Goal: Information Seeking & Learning: Understand process/instructions

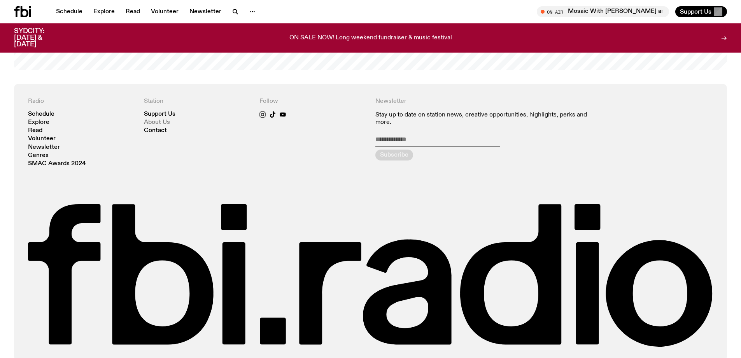
scroll to position [1850, 0]
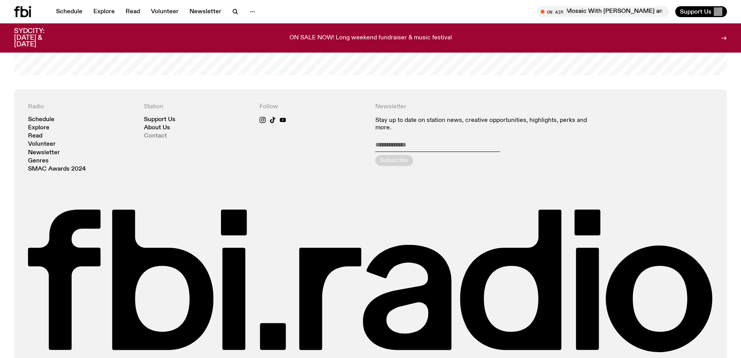
click at [158, 133] on link "Contact" at bounding box center [155, 136] width 23 height 6
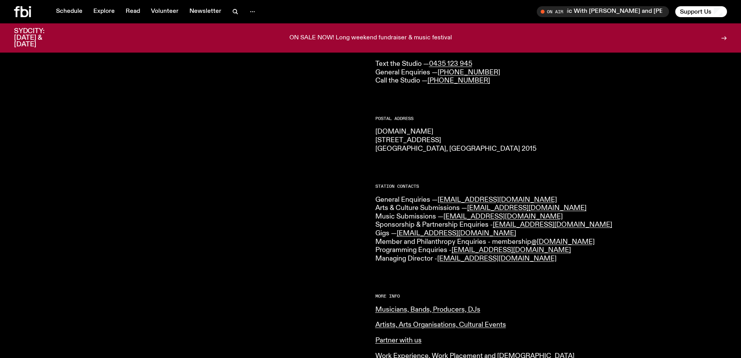
scroll to position [75, 0]
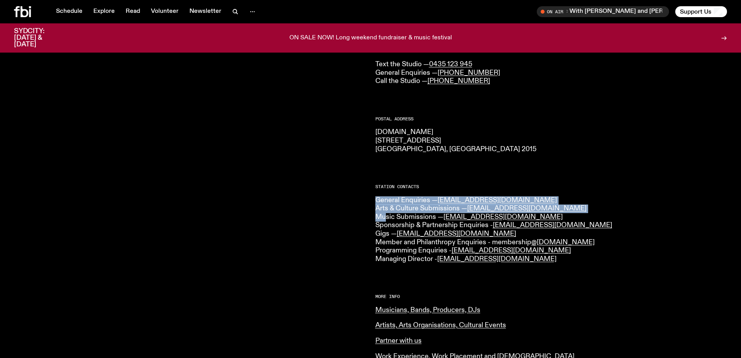
drag, startPoint x: 379, startPoint y: 200, endPoint x: 387, endPoint y: 218, distance: 19.2
click at [387, 204] on p "General Enquiries — [EMAIL_ADDRESS][DOMAIN_NAME] Arts & Culture Submissions — […" at bounding box center [552, 229] width 352 height 67
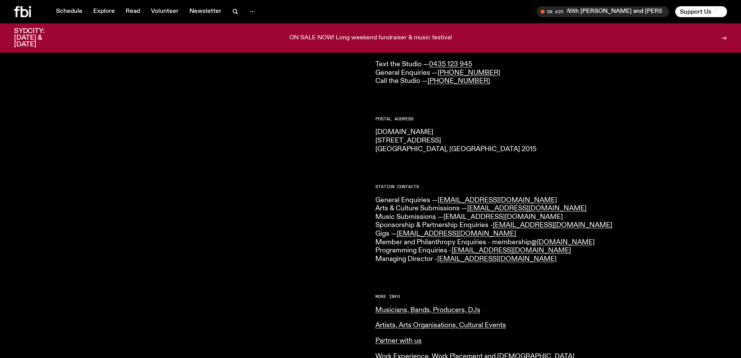
drag, startPoint x: 384, startPoint y: 217, endPoint x: 448, endPoint y: 218, distance: 64.2
click at [423, 204] on p "General Enquiries — [EMAIL_ADDRESS][DOMAIN_NAME] Arts & Culture Submissions — […" at bounding box center [552, 229] width 352 height 67
click at [423, 204] on link "[EMAIL_ADDRESS][DOMAIN_NAME]" at bounding box center [503, 216] width 119 height 7
drag, startPoint x: 518, startPoint y: 218, endPoint x: 445, endPoint y: 218, distance: 72.8
click at [423, 204] on p "General Enquiries — [EMAIL_ADDRESS][DOMAIN_NAME] Arts & Culture Submissions — […" at bounding box center [552, 229] width 352 height 67
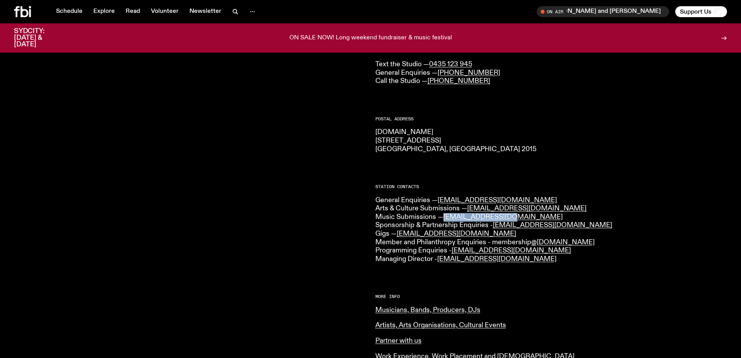
copy link "[EMAIL_ADDRESS][DOMAIN_NAME]"
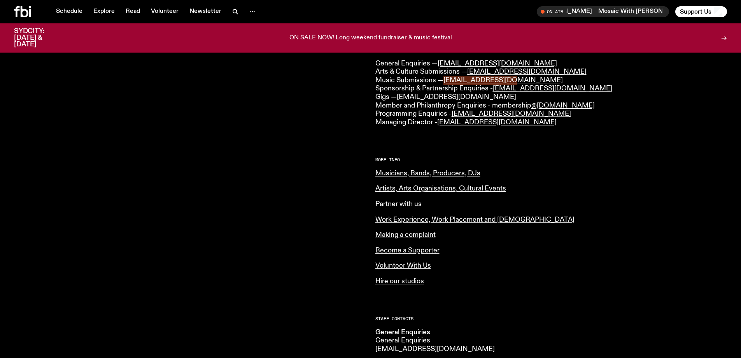
scroll to position [153, 0]
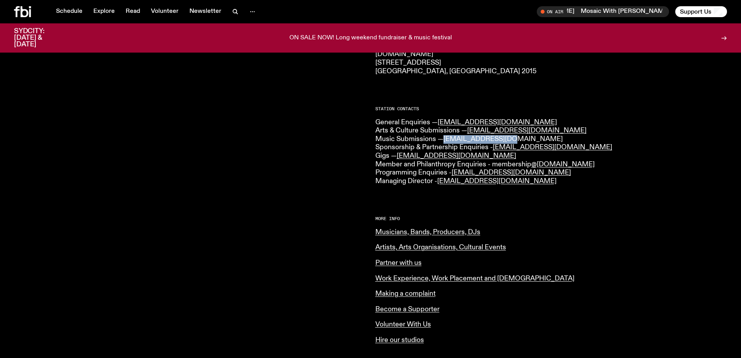
copy link "[EMAIL_ADDRESS][DOMAIN_NAME]"
click at [343, 188] on div at bounding box center [190, 184] width 352 height 456
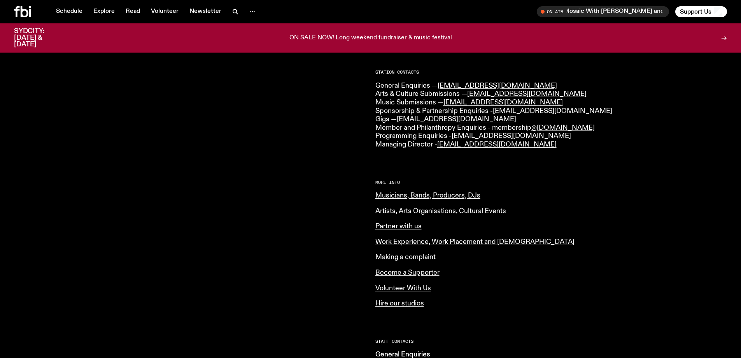
scroll to position [189, 0]
click at [415, 197] on link "Musicians, Bands, Producers, DJs" at bounding box center [428, 195] width 105 height 7
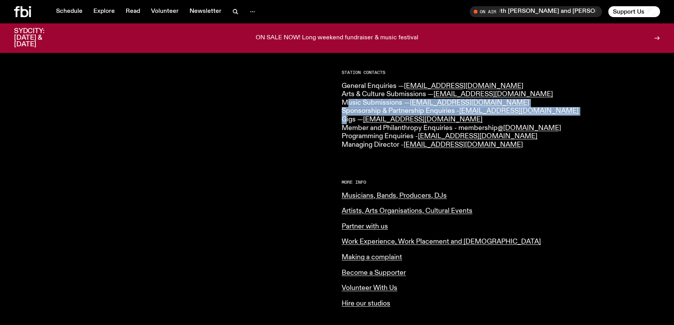
drag, startPoint x: 345, startPoint y: 104, endPoint x: 346, endPoint y: 119, distance: 15.2
click at [346, 119] on p "General Enquiries — [EMAIL_ADDRESS][DOMAIN_NAME] Arts & Culture Submissions — […" at bounding box center [501, 115] width 318 height 67
click at [346, 118] on p "General Enquiries — [EMAIL_ADDRESS][DOMAIN_NAME] Arts & Culture Submissions — […" at bounding box center [501, 115] width 318 height 67
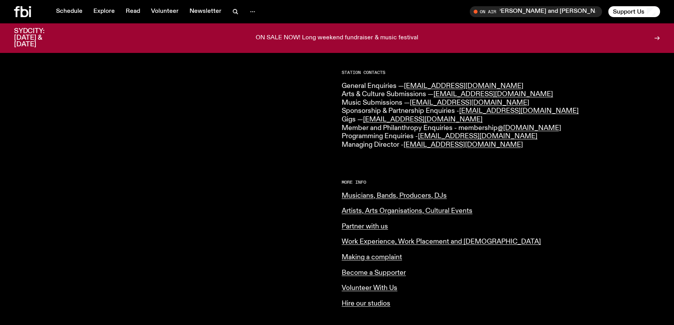
drag, startPoint x: 388, startPoint y: 117, endPoint x: 319, endPoint y: 139, distance: 71.9
click at [319, 139] on div at bounding box center [173, 147] width 318 height 456
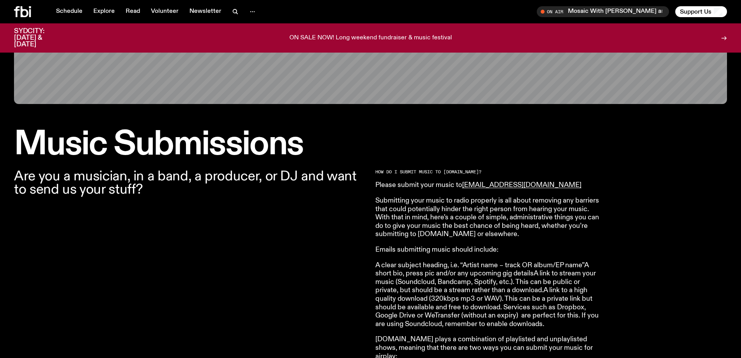
scroll to position [149, 0]
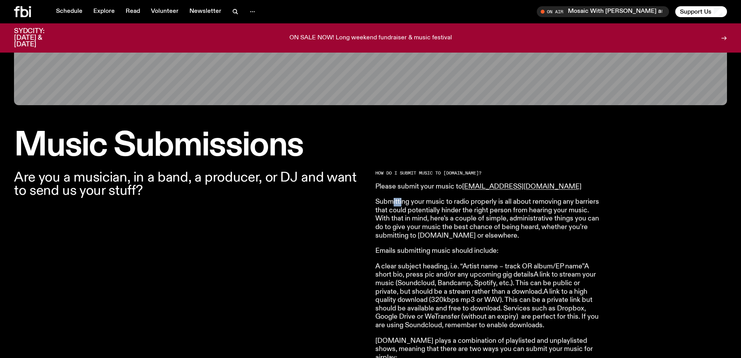
drag, startPoint x: 393, startPoint y: 196, endPoint x: 403, endPoint y: 203, distance: 12.6
click at [403, 203] on p "Submitting your music to radio properly is all about removing any barriers that…" at bounding box center [488, 219] width 224 height 42
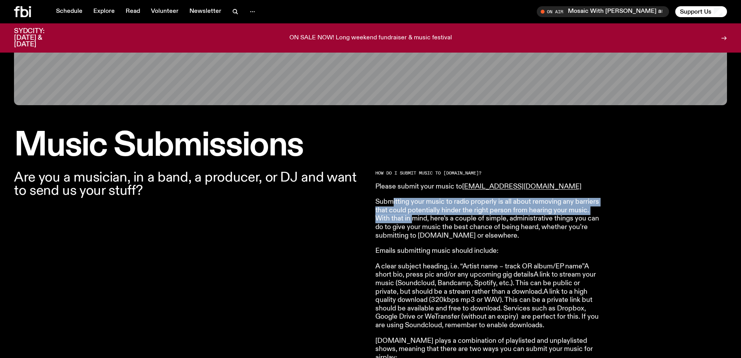
drag, startPoint x: 393, startPoint y: 201, endPoint x: 413, endPoint y: 216, distance: 24.8
click at [413, 216] on p "Submitting your music to radio properly is all about removing any barriers that…" at bounding box center [488, 219] width 224 height 42
drag, startPoint x: 407, startPoint y: 202, endPoint x: 409, endPoint y: 224, distance: 22.3
click at [409, 224] on p "Submitting your music to radio properly is all about removing any barriers that…" at bounding box center [488, 219] width 224 height 42
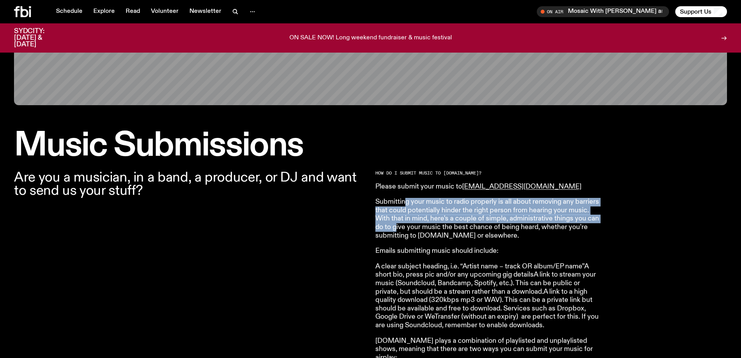
click at [409, 224] on p "Submitting your music to radio properly is all about removing any barriers that…" at bounding box center [488, 219] width 224 height 42
drag, startPoint x: 390, startPoint y: 209, endPoint x: 406, endPoint y: 229, distance: 25.3
click at [406, 229] on p "Submitting your music to radio properly is all about removing any barriers that…" at bounding box center [488, 219] width 224 height 42
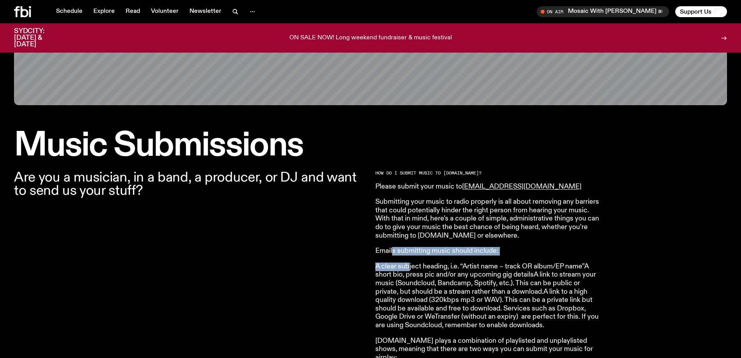
drag, startPoint x: 394, startPoint y: 249, endPoint x: 415, endPoint y: 259, distance: 23.9
drag, startPoint x: 404, startPoint y: 270, endPoint x: 425, endPoint y: 276, distance: 22.7
click at [425, 276] on p "A clear subject heading, i.e. “Artist name – track OR album/EP name”A short bio…" at bounding box center [488, 295] width 224 height 67
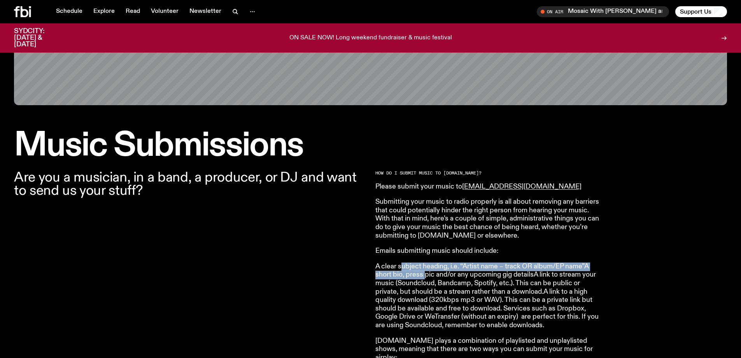
click at [425, 276] on p "A clear subject heading, i.e. “Artist name – track OR album/EP name”A short bio…" at bounding box center [488, 295] width 224 height 67
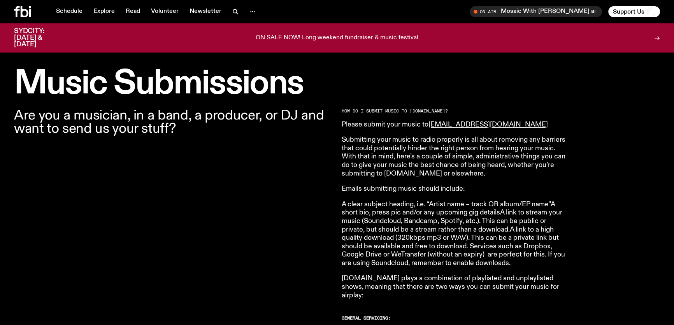
scroll to position [220, 0]
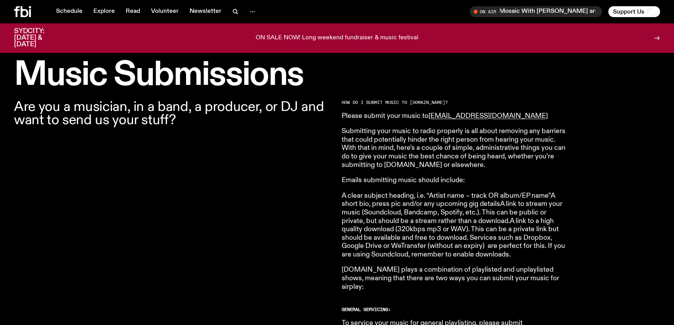
click at [417, 223] on p "A clear subject heading, i.e. “Artist name – track OR album/EP name”A short bio…" at bounding box center [454, 225] width 224 height 67
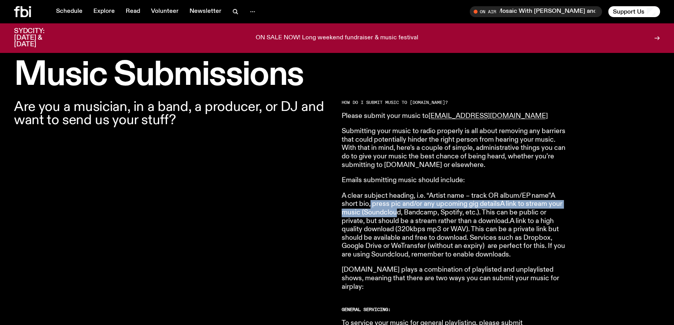
drag, startPoint x: 370, startPoint y: 204, endPoint x: 415, endPoint y: 220, distance: 47.2
click at [415, 220] on p "A clear subject heading, i.e. “Artist name – track OR album/EP name”A short bio…" at bounding box center [454, 225] width 224 height 67
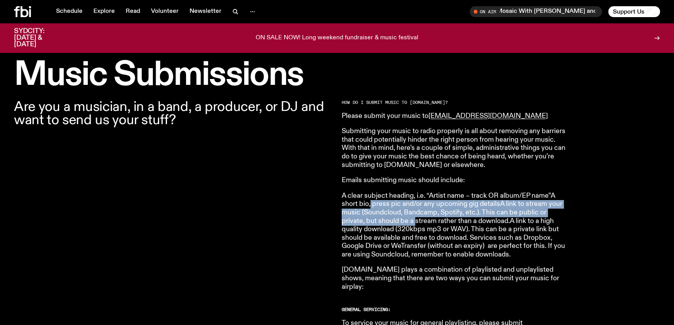
click at [415, 220] on p "A clear subject heading, i.e. “Artist name – track OR album/EP name”A short bio…" at bounding box center [454, 225] width 224 height 67
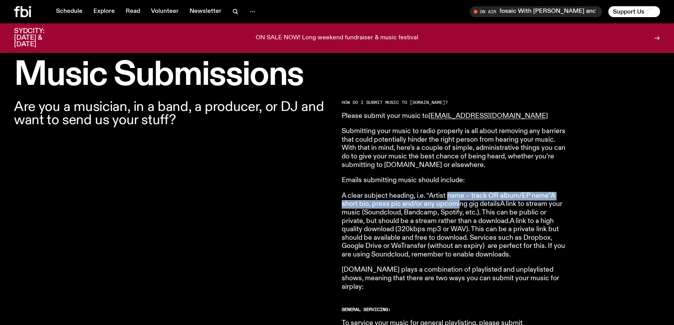
drag, startPoint x: 449, startPoint y: 187, endPoint x: 469, endPoint y: 216, distance: 35.0
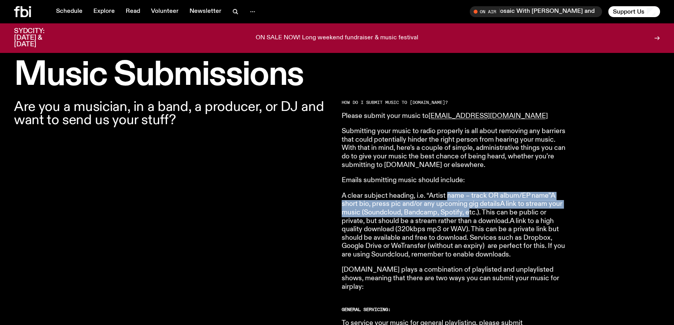
click at [469, 216] on p "A clear subject heading, i.e. “Artist name – track OR album/EP name”A short bio…" at bounding box center [454, 225] width 224 height 67
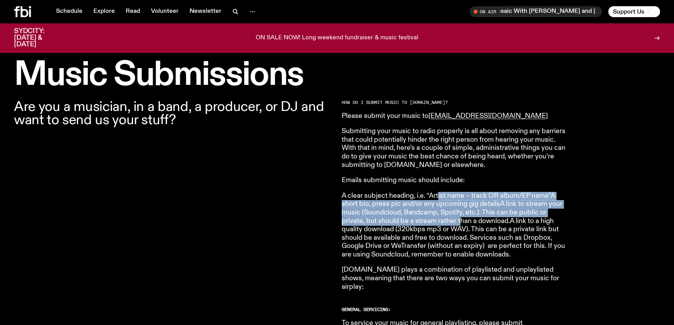
drag, startPoint x: 439, startPoint y: 198, endPoint x: 461, endPoint y: 223, distance: 33.1
click at [461, 223] on p "A clear subject heading, i.e. “Artist name – track OR album/EP name”A short bio…" at bounding box center [454, 225] width 224 height 67
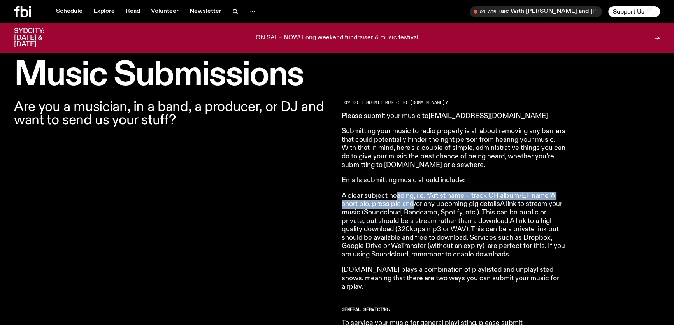
drag, startPoint x: 397, startPoint y: 198, endPoint x: 438, endPoint y: 218, distance: 45.6
click at [438, 217] on p "A clear subject heading, i.e. “Artist name – track OR album/EP name”A short bio…" at bounding box center [454, 225] width 224 height 67
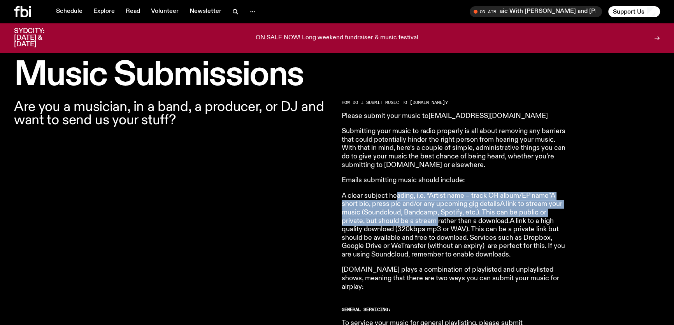
click at [438, 218] on p "A clear subject heading, i.e. “Artist name – track OR album/EP name”A short bio…" at bounding box center [454, 225] width 224 height 67
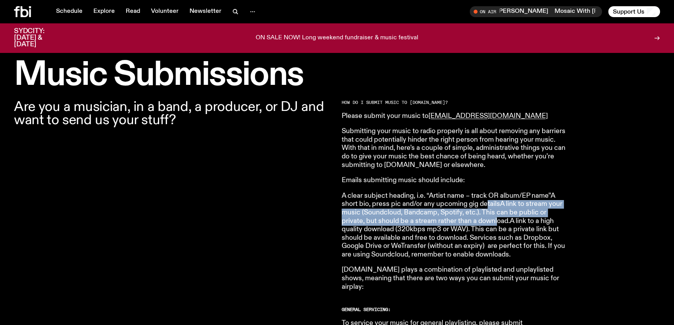
drag, startPoint x: 488, startPoint y: 204, endPoint x: 498, endPoint y: 220, distance: 19.4
click at [498, 220] on p "A clear subject heading, i.e. “Artist name – track OR album/EP name”A short bio…" at bounding box center [454, 225] width 224 height 67
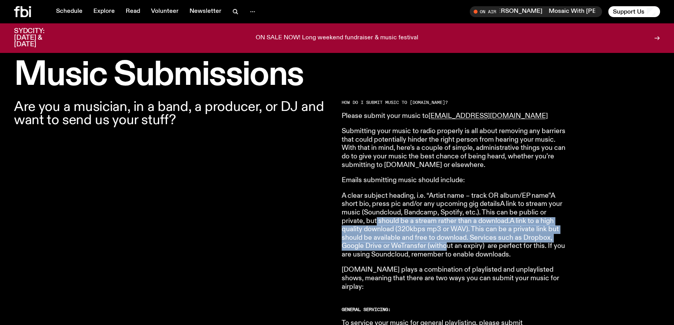
drag, startPoint x: 375, startPoint y: 220, endPoint x: 445, endPoint y: 244, distance: 74.1
click at [445, 244] on p "A clear subject heading, i.e. “Artist name – track OR album/EP name”A short bio…" at bounding box center [454, 225] width 224 height 67
click at [446, 244] on p "A clear subject heading, i.e. “Artist name – track OR album/EP name”A short bio…" at bounding box center [454, 225] width 224 height 67
click at [410, 221] on p "A clear subject heading, i.e. “Artist name – track OR album/EP name”A short bio…" at bounding box center [454, 225] width 224 height 67
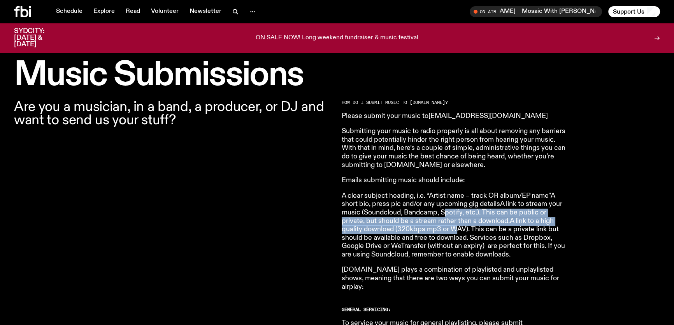
drag, startPoint x: 448, startPoint y: 213, endPoint x: 454, endPoint y: 232, distance: 19.8
click at [454, 232] on p "A clear subject heading, i.e. “Artist name – track OR album/EP name”A short bio…" at bounding box center [454, 225] width 224 height 67
click at [455, 232] on p "A clear subject heading, i.e. “Artist name – track OR album/EP name”A short bio…" at bounding box center [454, 225] width 224 height 67
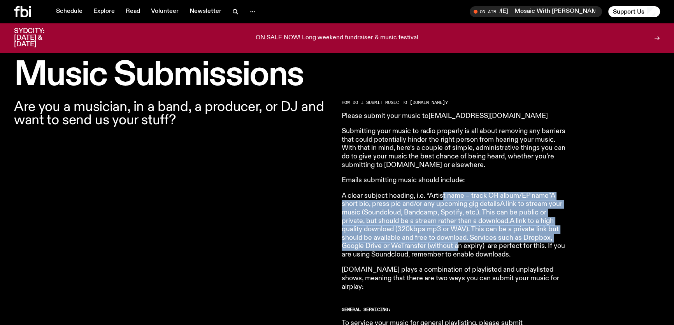
drag, startPoint x: 443, startPoint y: 199, endPoint x: 459, endPoint y: 246, distance: 49.7
click at [459, 246] on p "A clear subject heading, i.e. “Artist name – track OR album/EP name”A short bio…" at bounding box center [454, 225] width 224 height 67
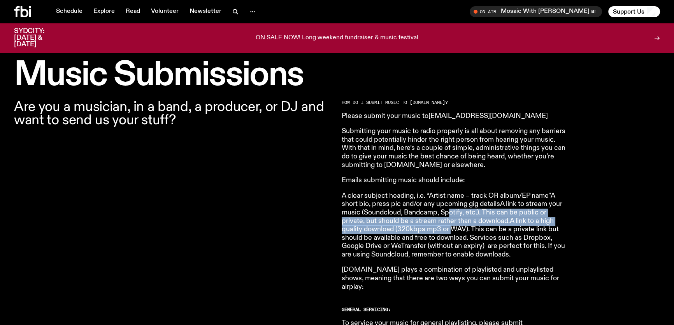
drag, startPoint x: 450, startPoint y: 210, endPoint x: 453, endPoint y: 232, distance: 21.8
click at [453, 232] on p "A clear subject heading, i.e. “Artist name – track OR album/EP name”A short bio…" at bounding box center [454, 225] width 224 height 67
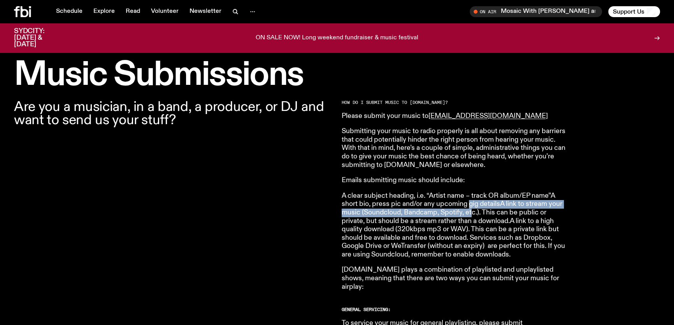
drag, startPoint x: 474, startPoint y: 232, endPoint x: 473, endPoint y: 215, distance: 16.4
click at [473, 215] on p "A clear subject heading, i.e. “Artist name – track OR album/EP name”A short bio…" at bounding box center [454, 225] width 224 height 67
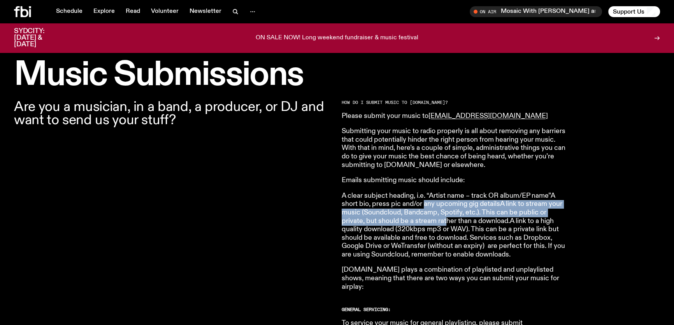
drag, startPoint x: 425, startPoint y: 200, endPoint x: 446, endPoint y: 221, distance: 29.7
click at [446, 221] on p "A clear subject heading, i.e. “Artist name – track OR album/EP name”A short bio…" at bounding box center [454, 225] width 224 height 67
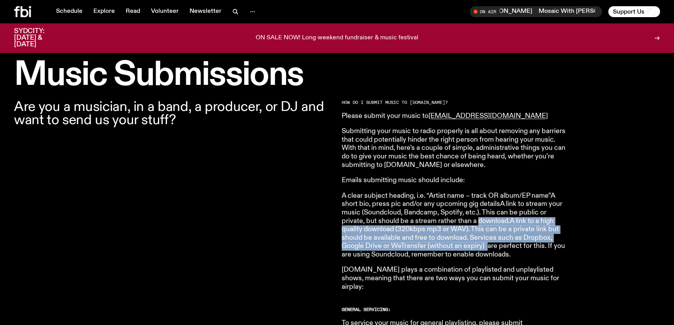
drag, startPoint x: 487, startPoint y: 238, endPoint x: 489, endPoint y: 242, distance: 5.2
click at [489, 242] on p "A clear subject heading, i.e. “Artist name – track OR album/EP name”A short bio…" at bounding box center [454, 225] width 224 height 67
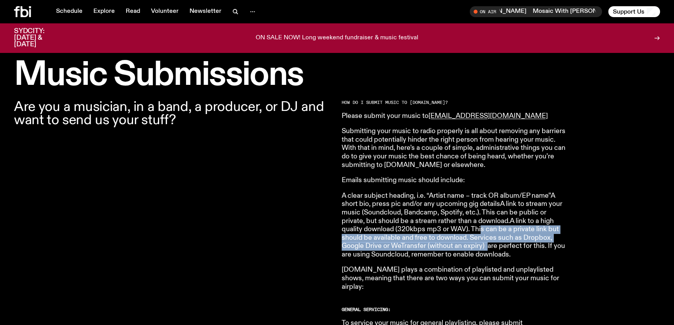
drag, startPoint x: 480, startPoint y: 228, endPoint x: 487, endPoint y: 244, distance: 17.6
click at [487, 244] on p "A clear subject heading, i.e. “Artist name – track OR album/EP name”A short bio…" at bounding box center [454, 225] width 224 height 67
drag, startPoint x: 460, startPoint y: 229, endPoint x: 475, endPoint y: 242, distance: 20.2
click at [475, 242] on p "A clear subject heading, i.e. “Artist name – track OR album/EP name”A short bio…" at bounding box center [454, 225] width 224 height 67
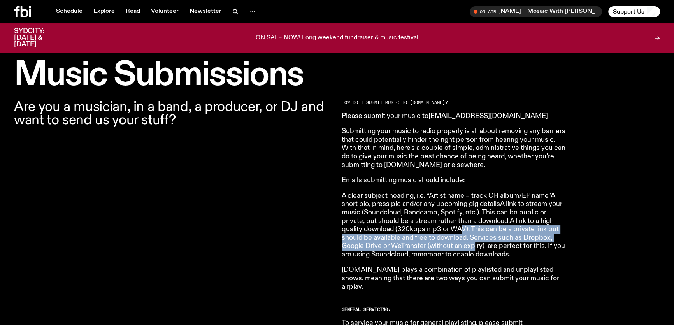
click at [475, 242] on p "A clear subject heading, i.e. “Artist name – track OR album/EP name”A short bio…" at bounding box center [454, 225] width 224 height 67
drag, startPoint x: 477, startPoint y: 226, endPoint x: 485, endPoint y: 248, distance: 23.6
click at [485, 248] on p "A clear subject heading, i.e. “Artist name – track OR album/EP name”A short bio…" at bounding box center [454, 225] width 224 height 67
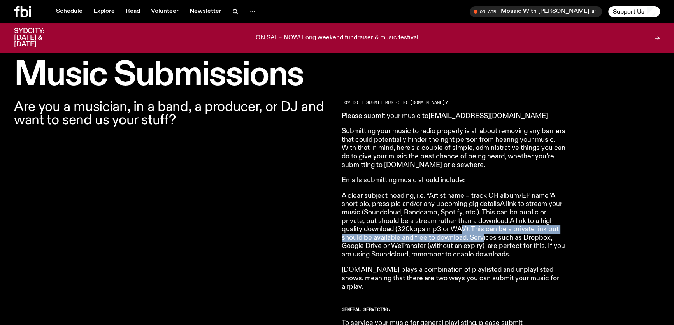
drag, startPoint x: 471, startPoint y: 234, endPoint x: 490, endPoint y: 243, distance: 21.8
click at [490, 243] on p "A clear subject heading, i.e. “Artist name – track OR album/EP name”A short bio…" at bounding box center [454, 225] width 224 height 67
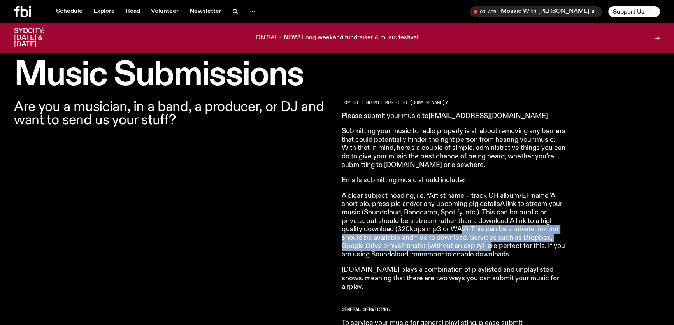
click at [490, 243] on p "A clear subject heading, i.e. “Artist name – track OR album/EP name”A short bio…" at bounding box center [454, 225] width 224 height 67
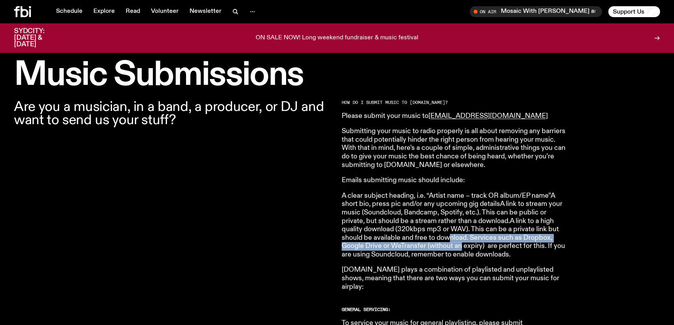
drag, startPoint x: 452, startPoint y: 240, endPoint x: 478, endPoint y: 254, distance: 29.3
click at [476, 253] on p "A clear subject heading, i.e. “Artist name – track OR album/EP name”A short bio…" at bounding box center [454, 225] width 224 height 67
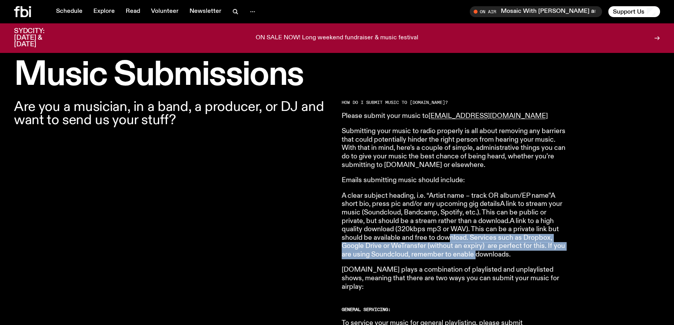
click at [478, 254] on p "A clear subject heading, i.e. “Artist name – track OR album/EP name”A short bio…" at bounding box center [454, 225] width 224 height 67
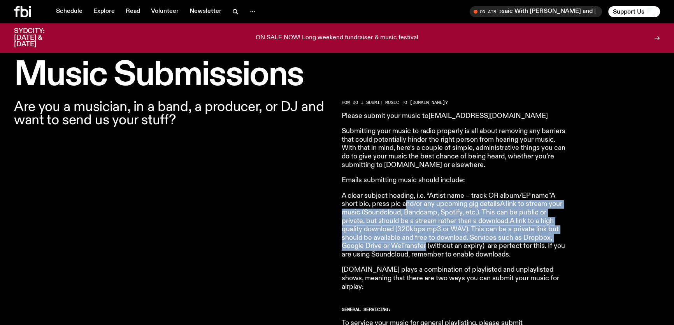
drag, startPoint x: 404, startPoint y: 203, endPoint x: 425, endPoint y: 246, distance: 48.2
click at [425, 246] on p "A clear subject heading, i.e. “Artist name – track OR album/EP name”A short bio…" at bounding box center [454, 225] width 224 height 67
click at [426, 246] on p "A clear subject heading, i.e. “Artist name – track OR album/EP name”A short bio…" at bounding box center [454, 225] width 224 height 67
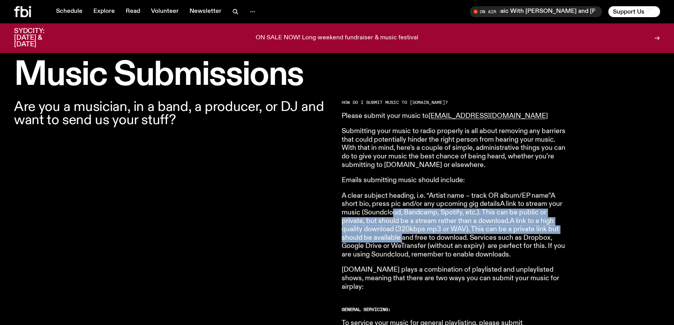
drag, startPoint x: 394, startPoint y: 219, endPoint x: 401, endPoint y: 236, distance: 18.3
click at [401, 236] on p "A clear subject heading, i.e. “Artist name – track OR album/EP name”A short bio…" at bounding box center [454, 225] width 224 height 67
drag, startPoint x: 400, startPoint y: 211, endPoint x: 418, endPoint y: 241, distance: 34.7
click at [418, 241] on p "A clear subject heading, i.e. “Artist name – track OR album/EP name”A short bio…" at bounding box center [454, 225] width 224 height 67
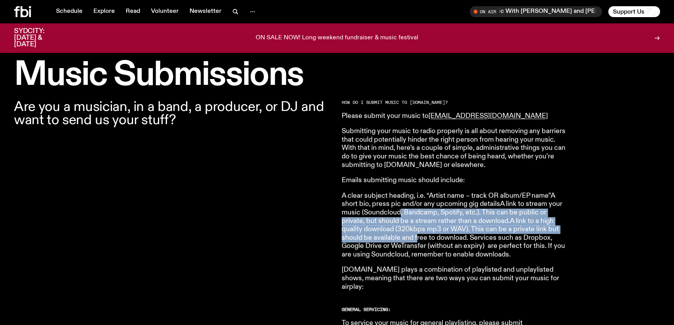
click at [418, 241] on p "A clear subject heading, i.e. “Artist name – track OR album/EP name”A short bio…" at bounding box center [454, 225] width 224 height 67
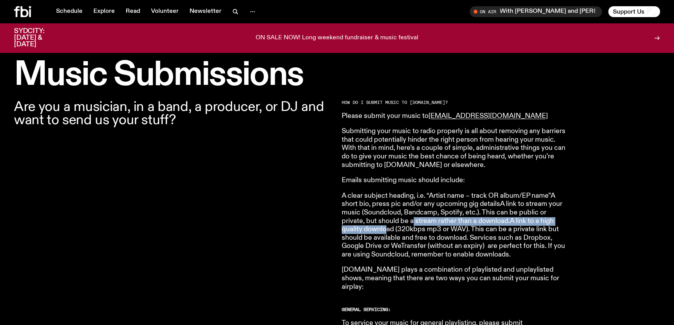
drag, startPoint x: 388, startPoint y: 228, endPoint x: 413, endPoint y: 221, distance: 26.0
click at [413, 221] on p "A clear subject heading, i.e. “Artist name – track OR album/EP name”A short bio…" at bounding box center [454, 225] width 224 height 67
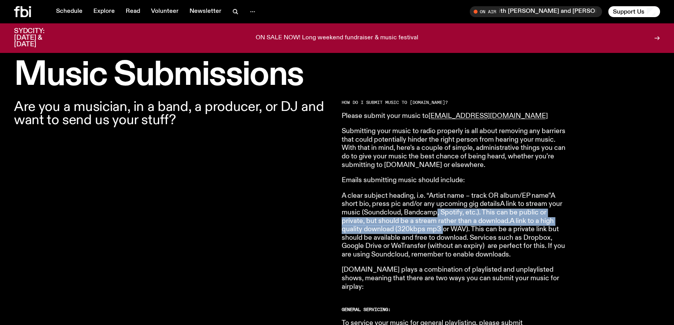
drag, startPoint x: 438, startPoint y: 209, endPoint x: 442, endPoint y: 230, distance: 21.0
click at [442, 230] on p "A clear subject heading, i.e. “Artist name – track OR album/EP name”A short bio…" at bounding box center [454, 225] width 224 height 67
click at [437, 202] on p "A clear subject heading, i.e. “Artist name – track OR album/EP name”A short bio…" at bounding box center [454, 225] width 224 height 67
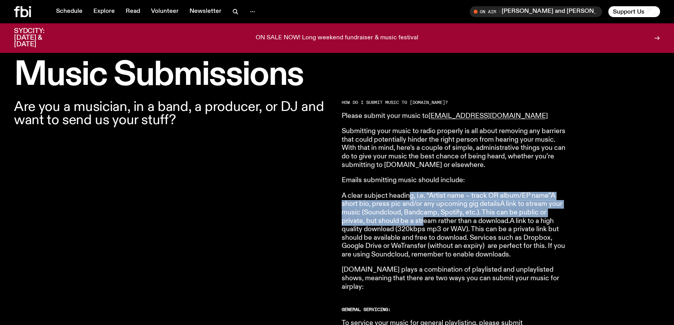
drag, startPoint x: 412, startPoint y: 199, endPoint x: 423, endPoint y: 220, distance: 24.0
click at [423, 220] on p "A clear subject heading, i.e. “Artist name – track OR album/EP name”A short bio…" at bounding box center [454, 225] width 224 height 67
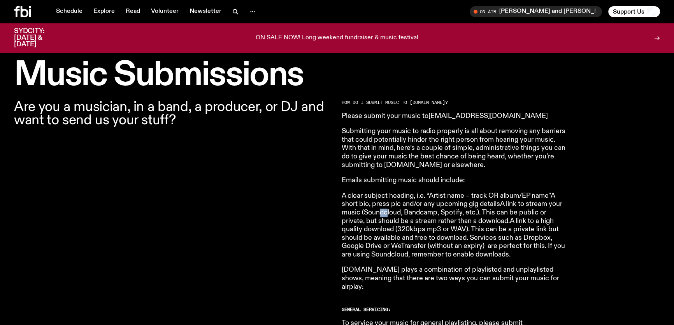
drag, startPoint x: 380, startPoint y: 213, endPoint x: 411, endPoint y: 218, distance: 32.4
click at [409, 218] on p "A clear subject heading, i.e. “Artist name – track OR album/EP name”A short bio…" at bounding box center [454, 225] width 224 height 67
click at [411, 218] on p "A clear subject heading, i.e. “Artist name – track OR album/EP name”A short bio…" at bounding box center [454, 225] width 224 height 67
drag, startPoint x: 388, startPoint y: 209, endPoint x: 409, endPoint y: 221, distance: 23.9
click at [409, 220] on p "A clear subject heading, i.e. “Artist name – track OR album/EP name”A short bio…" at bounding box center [454, 225] width 224 height 67
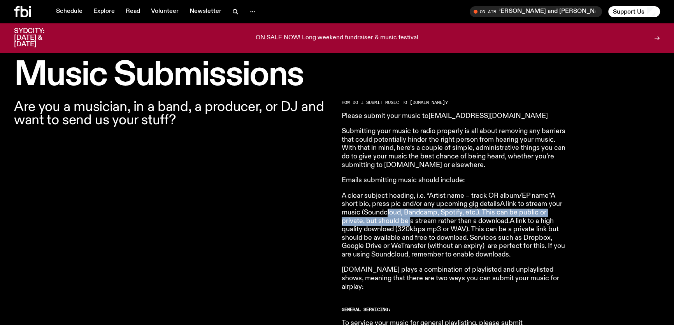
click at [409, 221] on p "A clear subject heading, i.e. “Artist name – track OR album/EP name”A short bio…" at bounding box center [454, 225] width 224 height 67
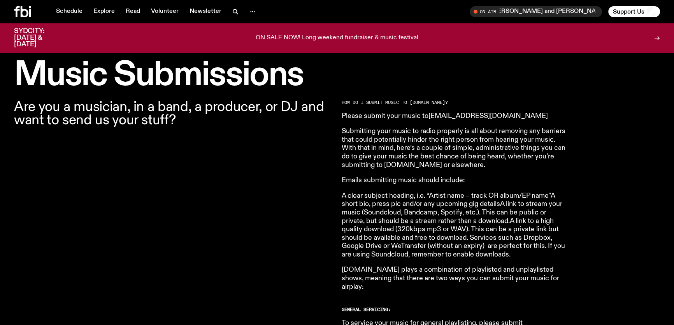
click at [420, 209] on p "A clear subject heading, i.e. “Artist name – track OR album/EP name”A short bio…" at bounding box center [454, 225] width 224 height 67
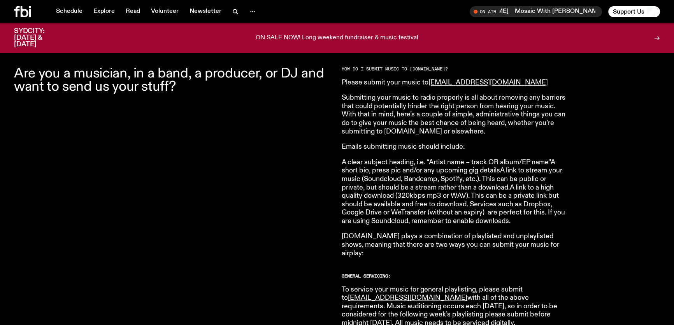
scroll to position [255, 0]
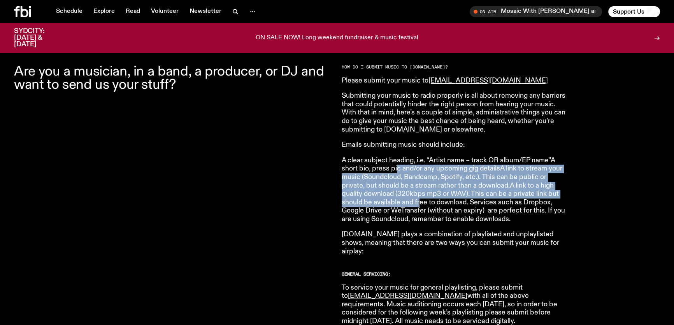
drag, startPoint x: 399, startPoint y: 176, endPoint x: 420, endPoint y: 201, distance: 32.9
click at [420, 201] on p "A clear subject heading, i.e. “Artist name – track OR album/EP name”A short bio…" at bounding box center [454, 189] width 224 height 67
click at [420, 202] on p "A clear subject heading, i.e. “Artist name – track OR album/EP name”A short bio…" at bounding box center [454, 189] width 224 height 67
click at [397, 206] on p "A clear subject heading, i.e. “Artist name – track OR album/EP name”A short bio…" at bounding box center [454, 189] width 224 height 67
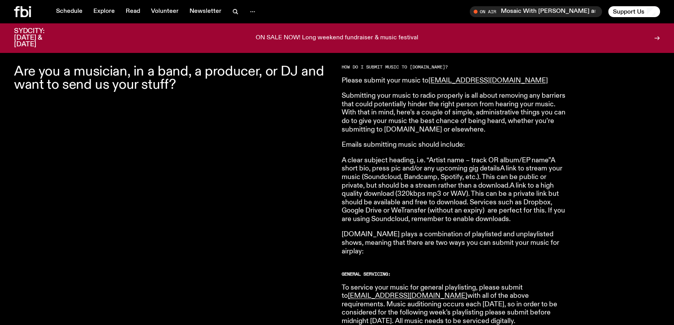
click at [404, 215] on p "A clear subject heading, i.e. “Artist name – track OR album/EP name”A short bio…" at bounding box center [454, 189] width 224 height 67
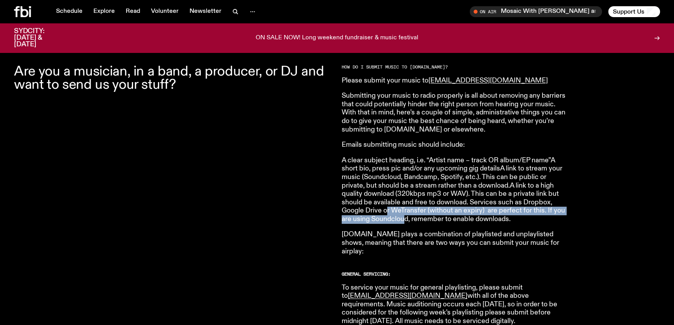
click at [404, 215] on p "A clear subject heading, i.e. “Artist name – track OR album/EP name”A short bio…" at bounding box center [454, 189] width 224 height 67
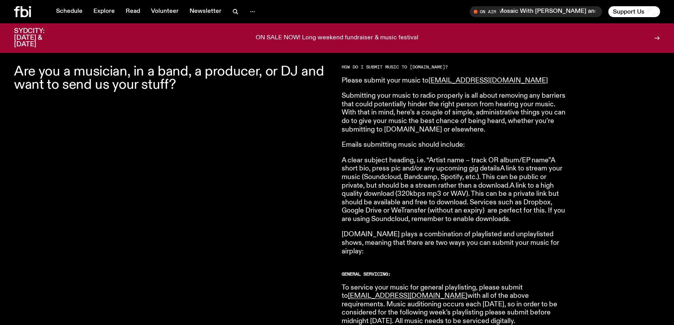
scroll to position [291, 0]
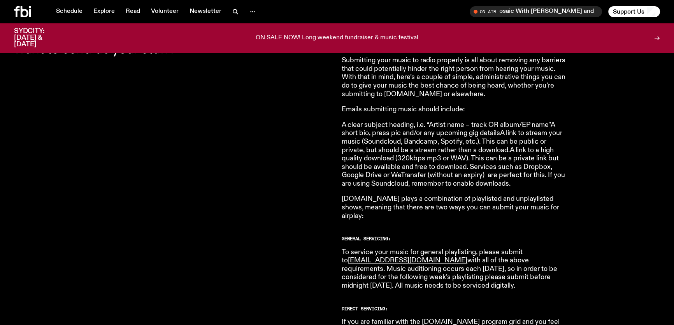
drag, startPoint x: 369, startPoint y: 201, endPoint x: 414, endPoint y: 206, distance: 45.0
click at [414, 206] on p "fbi.radio plays a combination of playlisted and unplaylisted shows, meaning tha…" at bounding box center [454, 207] width 224 height 25
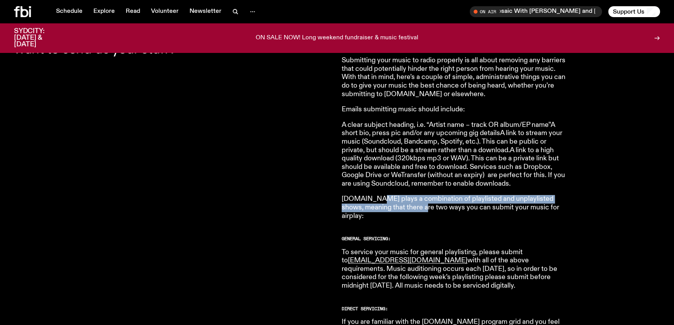
click at [414, 206] on p "fbi.radio plays a combination of playlisted and unplaylisted shows, meaning tha…" at bounding box center [454, 207] width 224 height 25
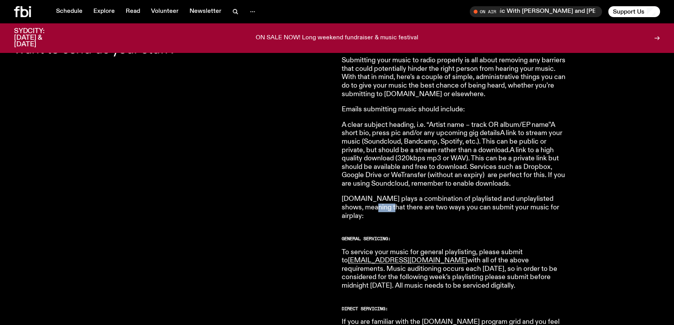
drag, startPoint x: 370, startPoint y: 204, endPoint x: 409, endPoint y: 208, distance: 39.1
click at [409, 208] on p "fbi.radio plays a combination of playlisted and unplaylisted shows, meaning tha…" at bounding box center [454, 207] width 224 height 25
click at [410, 208] on p "fbi.radio plays a combination of playlisted and unplaylisted shows, meaning tha…" at bounding box center [454, 207] width 224 height 25
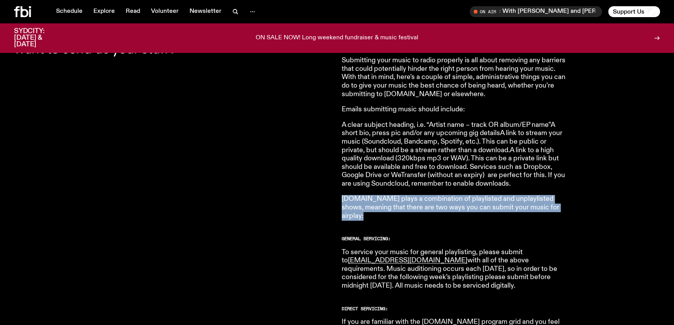
click at [381, 208] on p "fbi.radio plays a combination of playlisted and unplaylisted shows, meaning tha…" at bounding box center [454, 207] width 224 height 25
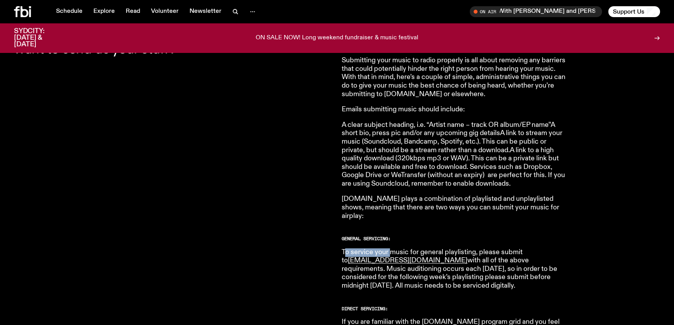
drag, startPoint x: 345, startPoint y: 244, endPoint x: 390, endPoint y: 245, distance: 45.5
click at [390, 248] on p "To service your music for general playlisting, please submit to music@fbiradio.…" at bounding box center [454, 269] width 224 height 42
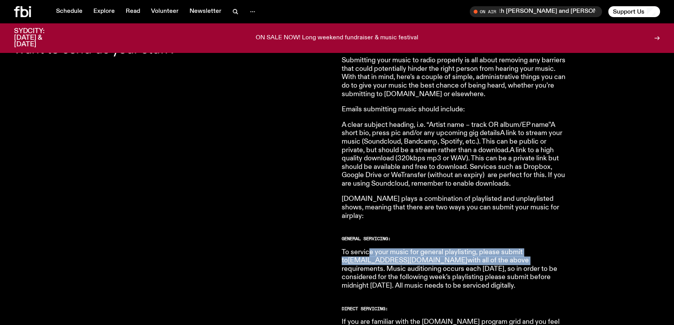
drag, startPoint x: 369, startPoint y: 244, endPoint x: 474, endPoint y: 253, distance: 105.8
click at [474, 253] on p "To service your music for general playlisting, please submit to music@fbiradio.…" at bounding box center [454, 269] width 224 height 42
click at [475, 253] on p "To service your music for general playlisting, please submit to music@fbiradio.…" at bounding box center [454, 269] width 224 height 42
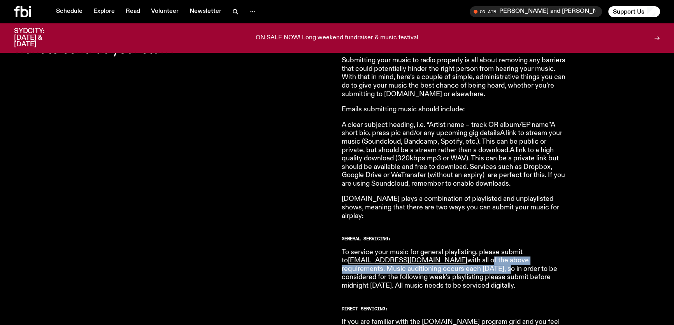
drag, startPoint x: 438, startPoint y: 250, endPoint x: 455, endPoint y: 267, distance: 24.2
click at [455, 267] on p "To service your music for general playlisting, please submit to music@fbiradio.…" at bounding box center [454, 269] width 224 height 42
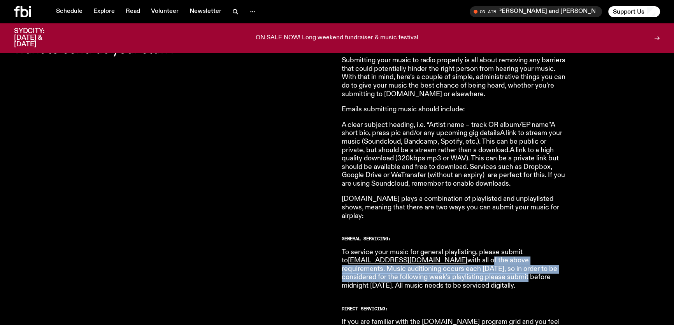
click at [455, 267] on p "To service your music for general playlisting, please submit to music@fbiradio.…" at bounding box center [454, 269] width 224 height 42
click at [445, 268] on p "To service your music for general playlisting, please submit to music@fbiradio.…" at bounding box center [454, 269] width 224 height 42
drag, startPoint x: 414, startPoint y: 261, endPoint x: 452, endPoint y: 267, distance: 37.8
click at [452, 267] on p "To service your music for general playlisting, please submit to music@fbiradio.…" at bounding box center [454, 269] width 224 height 42
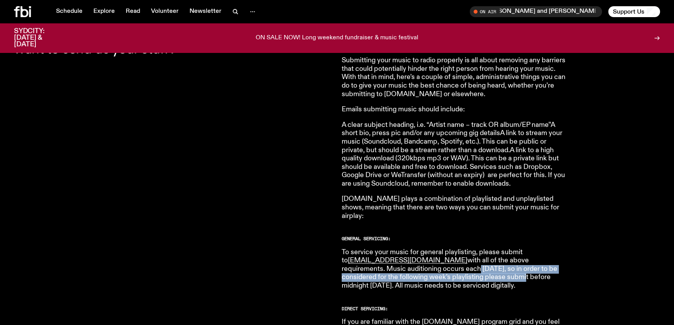
click at [452, 267] on p "To service your music for general playlisting, please submit to music@fbiradio.…" at bounding box center [454, 269] width 224 height 42
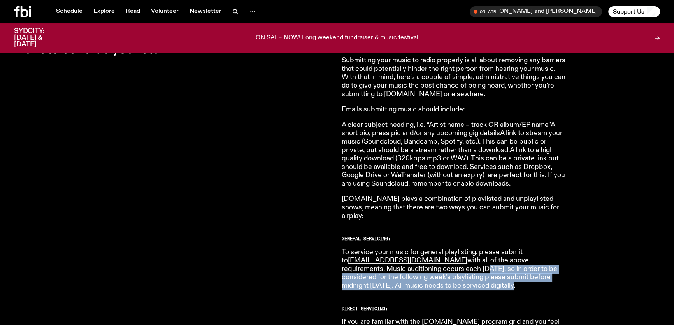
drag, startPoint x: 436, startPoint y: 270, endPoint x: 441, endPoint y: 274, distance: 5.8
click at [441, 274] on p "To service your music for general playlisting, please submit to music@fbiradio.…" at bounding box center [454, 269] width 224 height 42
drag, startPoint x: 424, startPoint y: 261, endPoint x: 441, endPoint y: 275, distance: 21.8
click at [441, 275] on p "To service your music for general playlisting, please submit to music@fbiradio.…" at bounding box center [454, 269] width 224 height 42
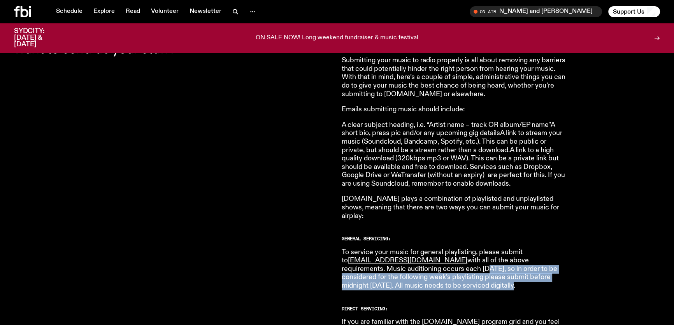
click at [441, 275] on p "To service your music for general playlisting, please submit to music@fbiradio.…" at bounding box center [454, 269] width 224 height 42
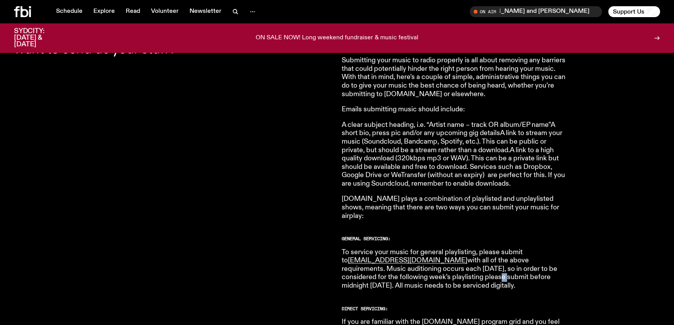
drag, startPoint x: 430, startPoint y: 265, endPoint x: 441, endPoint y: 274, distance: 14.4
click at [441, 274] on p "To service your music for general playlisting, please submit to music@fbiradio.…" at bounding box center [454, 269] width 224 height 42
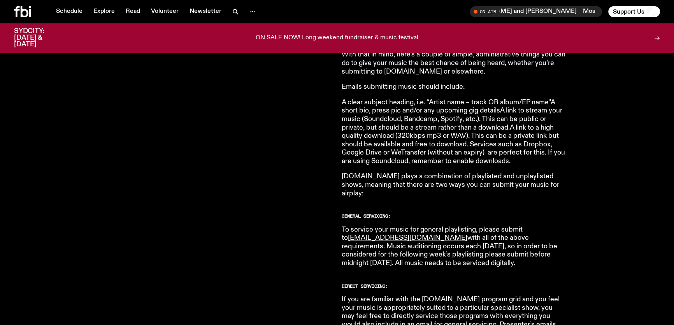
scroll to position [362, 0]
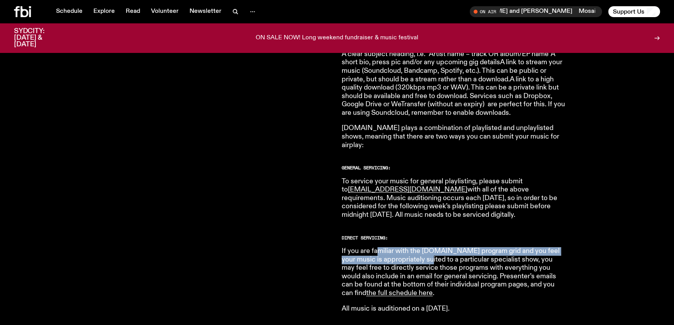
click at [413, 255] on p "If you are familiar with the fbi.radio program grid and you feel your music is …" at bounding box center [454, 272] width 224 height 51
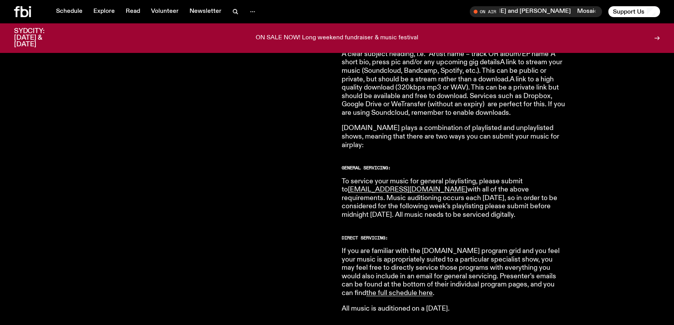
click at [414, 256] on p "If you are familiar with the fbi.radio program grid and you feel your music is …" at bounding box center [454, 272] width 224 height 51
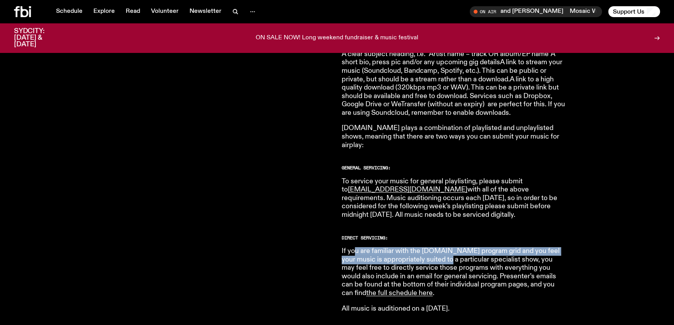
drag, startPoint x: 354, startPoint y: 245, endPoint x: 428, endPoint y: 253, distance: 74.4
click at [428, 253] on p "If you are familiar with the fbi.radio program grid and you feel your music is …" at bounding box center [454, 272] width 224 height 51
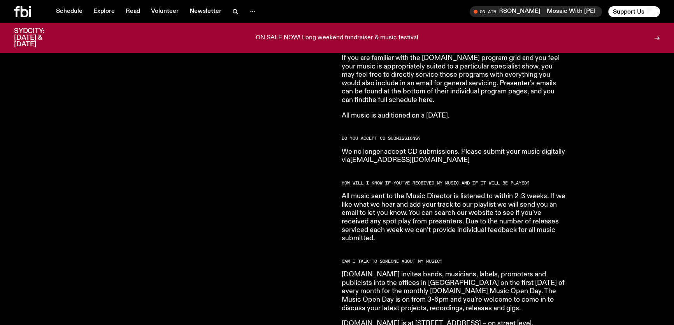
scroll to position [574, 0]
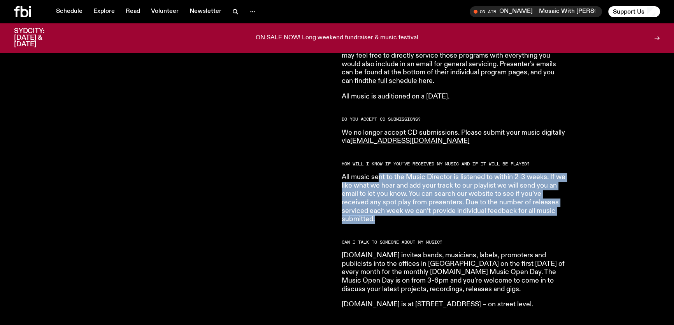
drag, startPoint x: 381, startPoint y: 167, endPoint x: 408, endPoint y: 214, distance: 54.7
click at [408, 214] on p "All music sent to the Music Director is listened to within 2-3 weeks. If we lik…" at bounding box center [454, 198] width 224 height 51
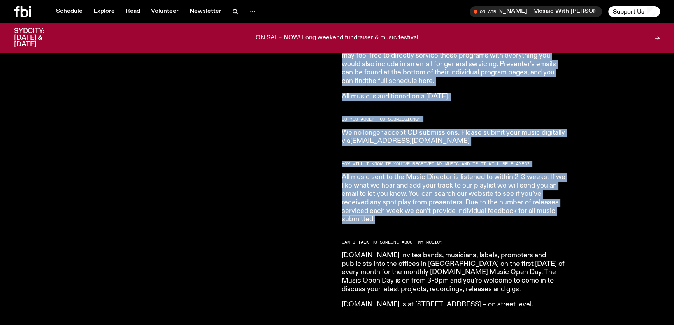
drag, startPoint x: 400, startPoint y: 211, endPoint x: 330, endPoint y: 174, distance: 79.2
click at [342, 175] on p "All music sent to the Music Director is listened to within 2-3 weeks. If we lik…" at bounding box center [454, 198] width 224 height 51
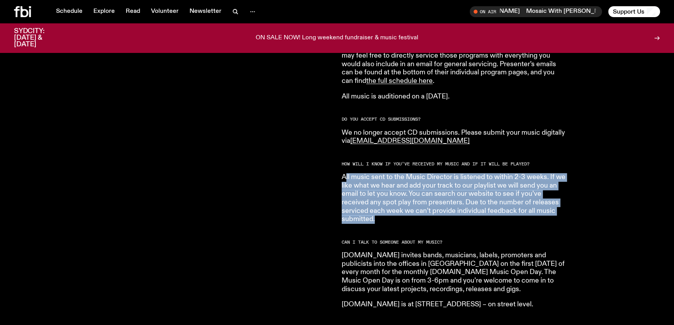
drag, startPoint x: 346, startPoint y: 169, endPoint x: 377, endPoint y: 213, distance: 53.6
click at [377, 213] on p "All music sent to the Music Director is listened to within 2-3 weeks. If we lik…" at bounding box center [454, 198] width 224 height 51
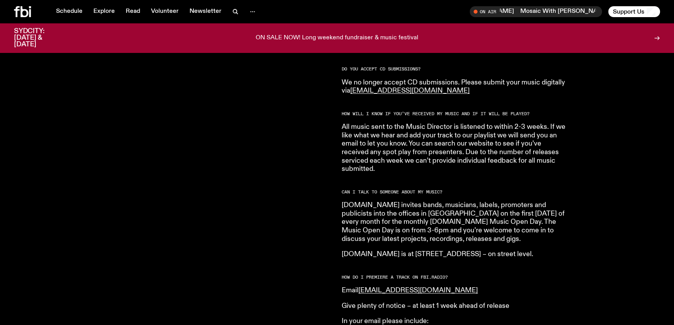
scroll to position [645, 0]
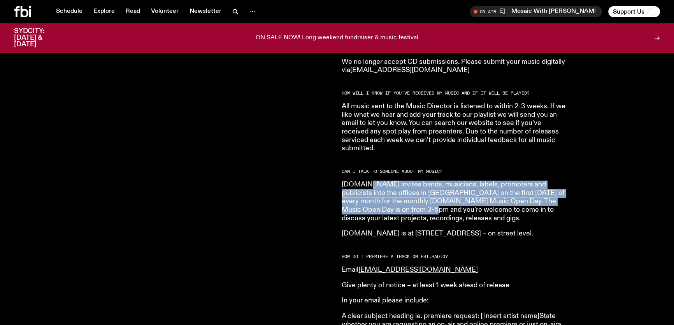
drag, startPoint x: 385, startPoint y: 196, endPoint x: 395, endPoint y: 202, distance: 11.8
click at [395, 202] on p "fbi.radio invites bands, musicians, labels, promoters and publicists into the o…" at bounding box center [454, 202] width 224 height 42
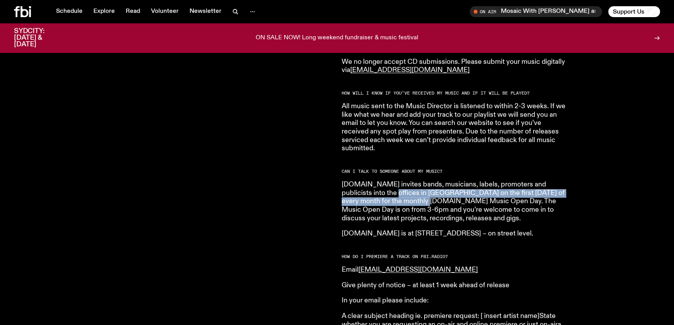
drag, startPoint x: 364, startPoint y: 182, endPoint x: 399, endPoint y: 193, distance: 36.1
click at [399, 193] on p "fbi.radio invites bands, musicians, labels, promoters and publicists into the o…" at bounding box center [454, 202] width 224 height 42
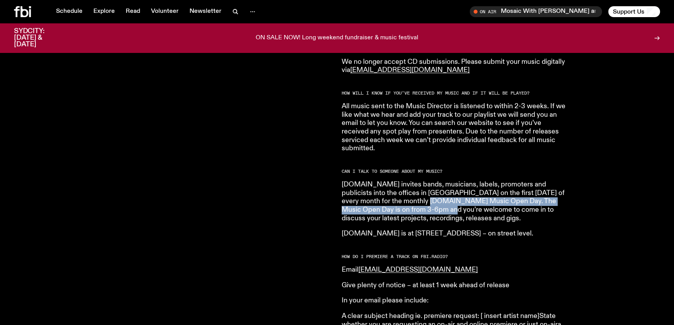
drag, startPoint x: 407, startPoint y: 194, endPoint x: 416, endPoint y: 204, distance: 14.1
click at [415, 204] on p "fbi.radio invites bands, musicians, labels, promoters and publicists into the o…" at bounding box center [454, 202] width 224 height 42
click at [416, 204] on p "fbi.radio invites bands, musicians, labels, promoters and publicists into the o…" at bounding box center [454, 202] width 224 height 42
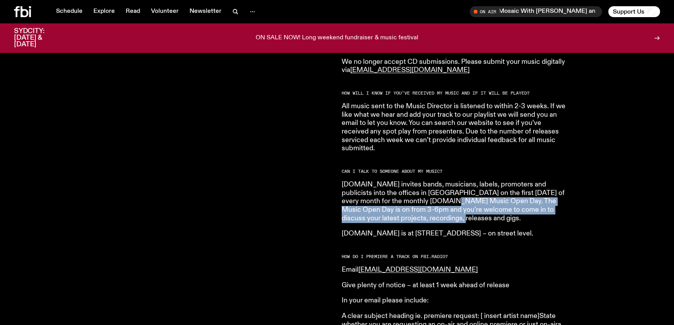
drag, startPoint x: 423, startPoint y: 192, endPoint x: 424, endPoint y: 208, distance: 16.0
click at [424, 208] on p "fbi.radio invites bands, musicians, labels, promoters and publicists into the o…" at bounding box center [454, 202] width 224 height 42
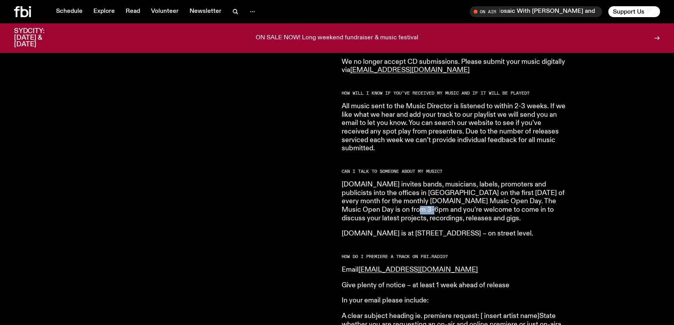
drag, startPoint x: 381, startPoint y: 201, endPoint x: 402, endPoint y: 207, distance: 22.2
click at [402, 207] on p "fbi.radio invites bands, musicians, labels, promoters and publicists into the o…" at bounding box center [454, 202] width 224 height 42
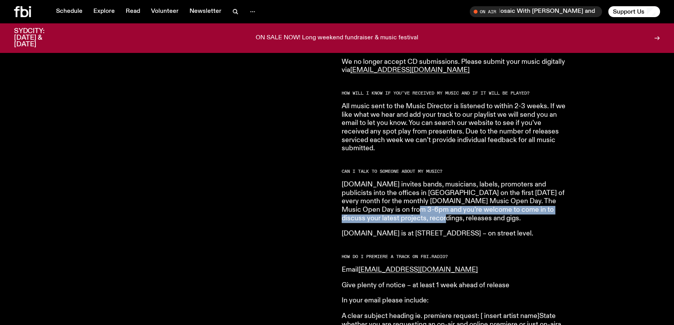
click at [404, 207] on p "fbi.radio invites bands, musicians, labels, promoters and publicists into the o…" at bounding box center [454, 202] width 224 height 42
drag, startPoint x: 388, startPoint y: 199, endPoint x: 450, endPoint y: 209, distance: 63.0
click at [450, 209] on p "fbi.radio invites bands, musicians, labels, promoters and publicists into the o…" at bounding box center [454, 202] width 224 height 42
click at [451, 209] on p "fbi.radio invites bands, musicians, labels, promoters and publicists into the o…" at bounding box center [454, 202] width 224 height 42
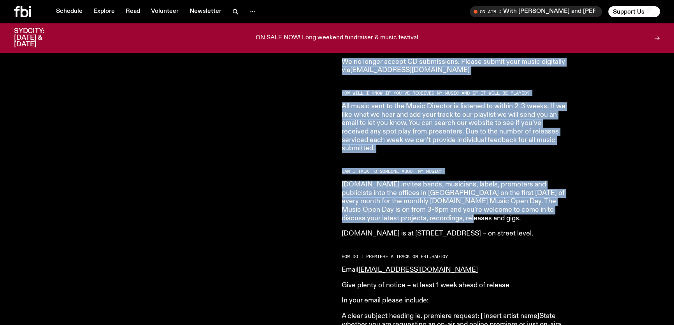
drag, startPoint x: 437, startPoint y: 210, endPoint x: 325, endPoint y: 176, distance: 116.8
click at [325, 176] on div "Are you a musician, in a band, a producer, or DJ and want to send us your stuff…" at bounding box center [337, 327] width 674 height 1323
click at [337, 207] on div "Are you a musician, in a band, a producer, or DJ and want to send us your stuff…" at bounding box center [337, 327] width 674 height 1323
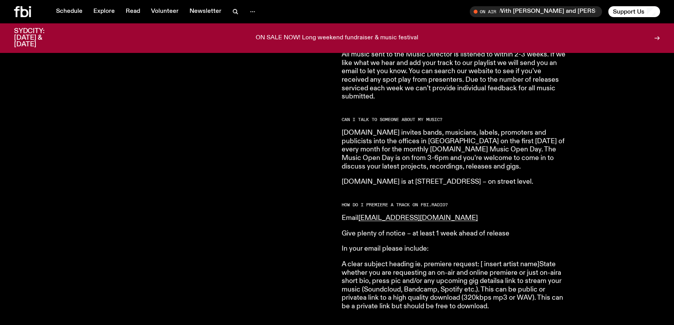
scroll to position [715, 0]
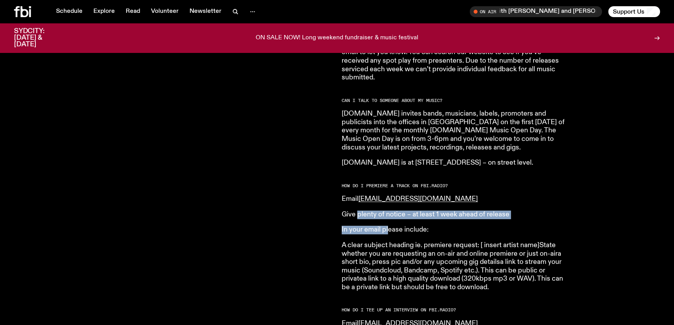
drag, startPoint x: 358, startPoint y: 204, endPoint x: 399, endPoint y: 216, distance: 42.6
click at [398, 215] on article "HOW DO I SUBMIT MUSIC TO FBi.radio? Please submit your music to music@fbiradio.…" at bounding box center [454, 246] width 224 height 1283
click at [400, 217] on article "HOW DO I SUBMIT MUSIC TO FBi.radio? Please submit your music to music@fbiradio.…" at bounding box center [454, 246] width 224 height 1283
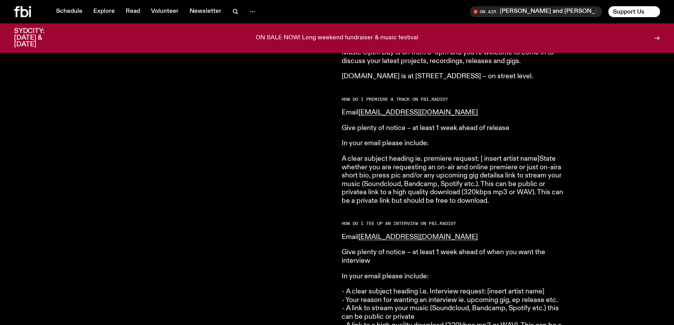
scroll to position [821, 0]
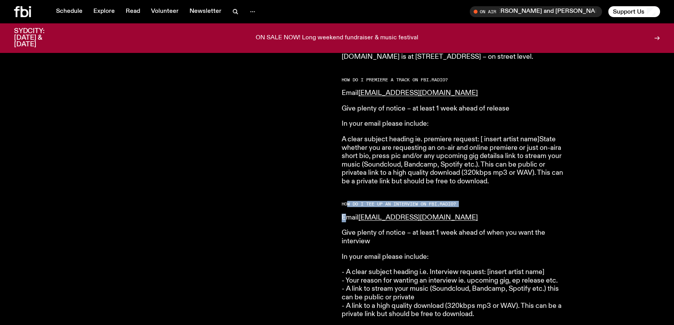
drag, startPoint x: 346, startPoint y: 197, endPoint x: 350, endPoint y: 222, distance: 25.3
click at [350, 222] on article "HOW DO I SUBMIT MUSIC TO FBi.radio? Please submit your music to music@fbiradio.…" at bounding box center [454, 140] width 224 height 1283
click at [350, 229] on p "Give plenty of notice – at least 1 week ahead of when you want the interview" at bounding box center [454, 237] width 224 height 17
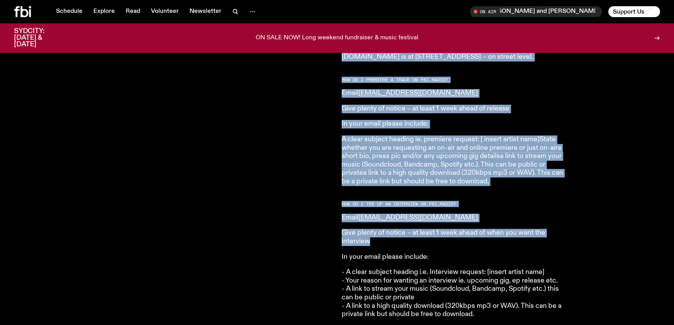
drag, startPoint x: 379, startPoint y: 230, endPoint x: 333, endPoint y: 211, distance: 49.5
click at [333, 211] on div "Are you a musician, in a band, a producer, or DJ and want to send us your stuff…" at bounding box center [337, 151] width 674 height 1323
click at [333, 214] on div "Are you a musician, in a band, a producer, or DJ and want to send us your stuff…" at bounding box center [337, 151] width 674 height 1323
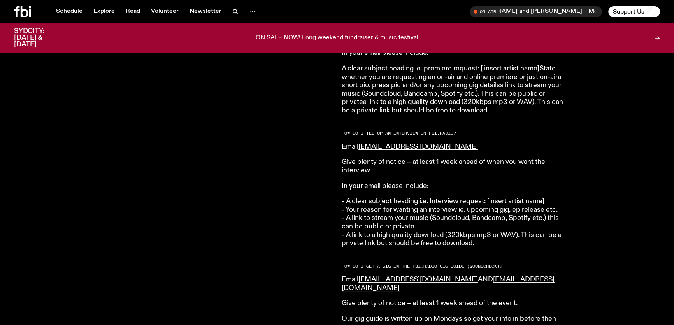
scroll to position [928, 0]
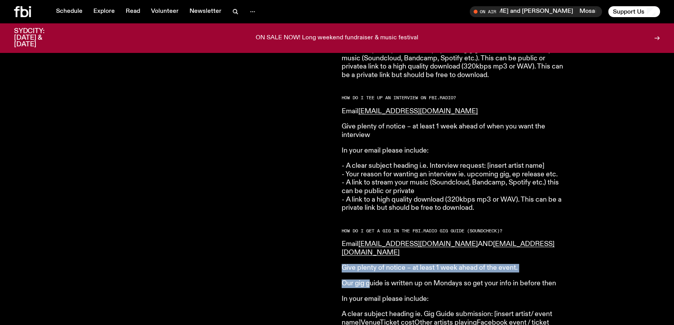
drag, startPoint x: 343, startPoint y: 250, endPoint x: 371, endPoint y: 256, distance: 29.0
click at [371, 256] on article "HOW DO I SUBMIT MUSIC TO FBi.radio? Please submit your music to music@fbiradio.…" at bounding box center [454, 34] width 224 height 1283
drag, startPoint x: 353, startPoint y: 245, endPoint x: 367, endPoint y: 269, distance: 27.5
click at [367, 269] on article "HOW DO I SUBMIT MUSIC TO FBi.radio? Please submit your music to music@fbiradio.…" at bounding box center [454, 34] width 224 height 1283
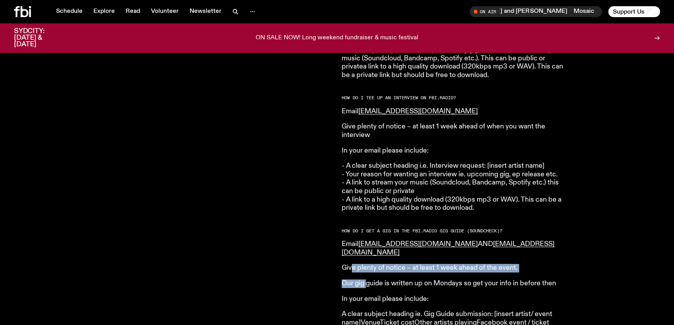
click at [367, 279] on p "Our gig guide is written up on Mondays so get your info in before then" at bounding box center [454, 283] width 224 height 9
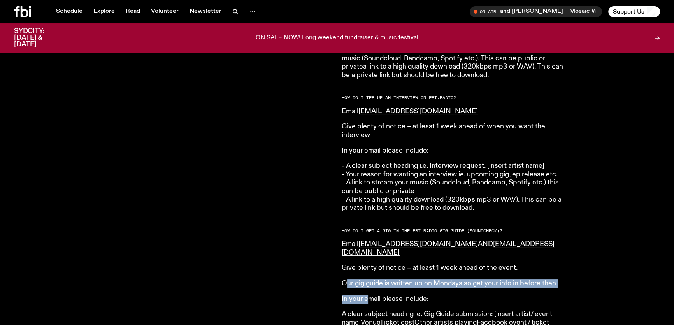
drag, startPoint x: 346, startPoint y: 265, endPoint x: 370, endPoint y: 279, distance: 27.9
click at [370, 279] on article "HOW DO I SUBMIT MUSIC TO FBi.radio? Please submit your music to music@fbiradio.…" at bounding box center [454, 34] width 224 height 1283
click at [370, 295] on p "In your email please include:" at bounding box center [454, 299] width 224 height 9
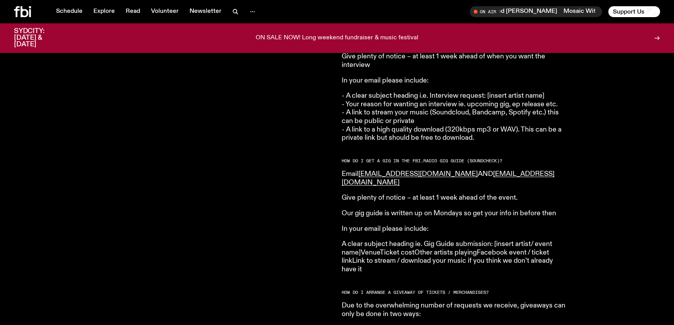
scroll to position [998, 0]
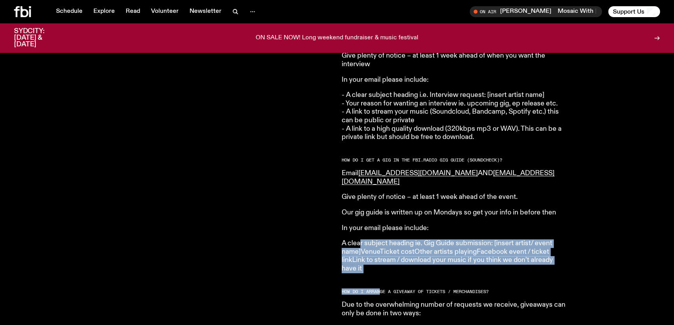
drag, startPoint x: 376, startPoint y: 248, endPoint x: 380, endPoint y: 257, distance: 9.8
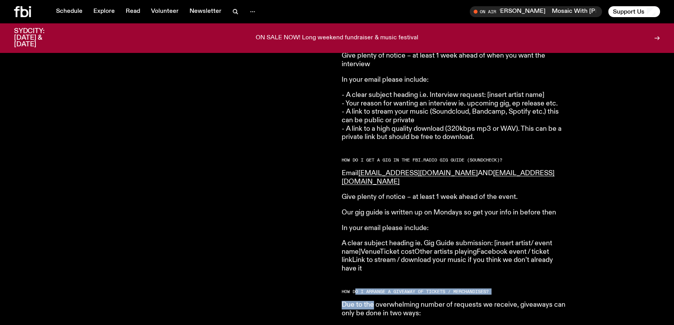
drag, startPoint x: 358, startPoint y: 272, endPoint x: 397, endPoint y: 290, distance: 42.7
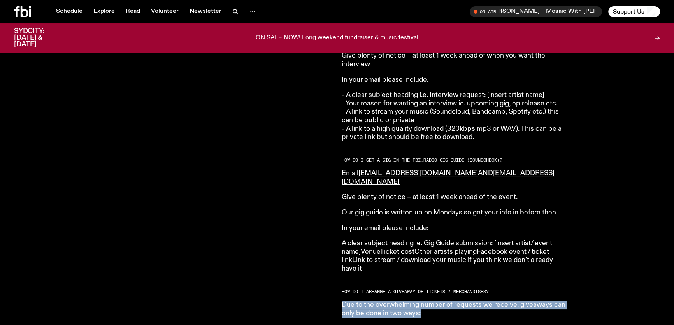
drag, startPoint x: 438, startPoint y: 297, endPoint x: 344, endPoint y: 279, distance: 96.3
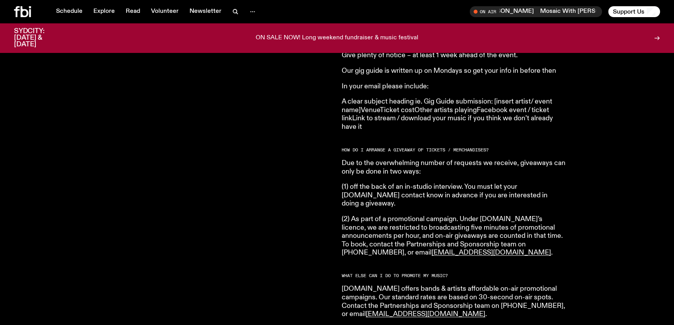
scroll to position [1246, 0]
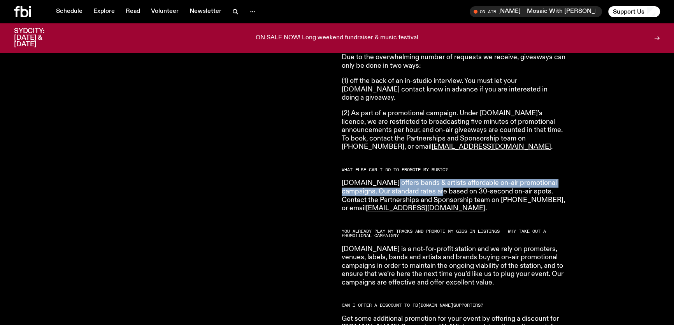
drag
click at [420, 179] on p "fbi.radio offers bands & artists affordable on-air promotional campaigns. Our s…" at bounding box center [454, 195] width 224 height 33
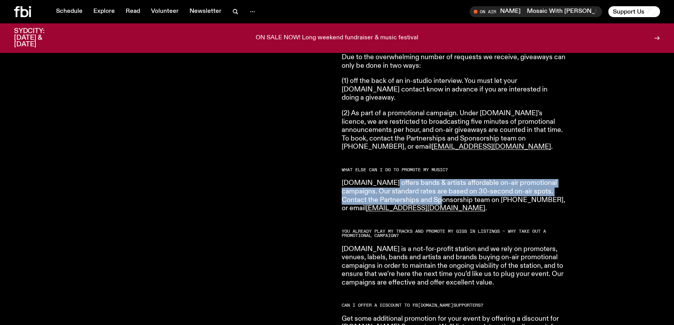
click at [420, 179] on p "fbi.radio offers bands & artists affordable on-air promotional campaigns. Our s…" at bounding box center [454, 195] width 224 height 33
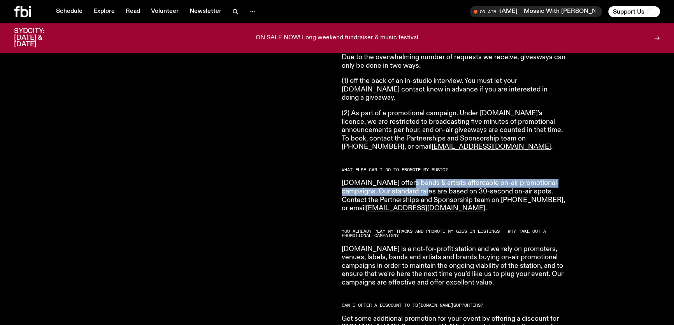
click at [404, 179] on p "fbi.radio offers bands & artists affordable on-air promotional campaigns. Our s…" at bounding box center [454, 195] width 224 height 33
click at [402, 179] on p "fbi.radio offers bands & artists affordable on-air promotional campaigns. Our s…" at bounding box center [454, 195] width 224 height 33
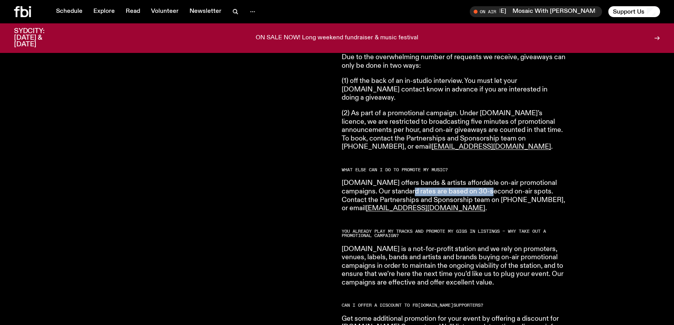
click at [471, 179] on p "fbi.radio offers bands & artists affordable on-air promotional campaigns. Our s…" at bounding box center [454, 195] width 224 height 33
click at [468, 179] on p "fbi.radio offers bands & artists affordable on-air promotional campaigns. Our s…" at bounding box center [454, 195] width 224 height 33
click at [469, 179] on p "fbi.radio offers bands & artists affordable on-air promotional campaigns. Our s…" at bounding box center [454, 195] width 224 height 33
click at [458, 179] on p "fbi.radio offers bands & artists affordable on-air promotional campaigns. Our s…" at bounding box center [454, 195] width 224 height 33
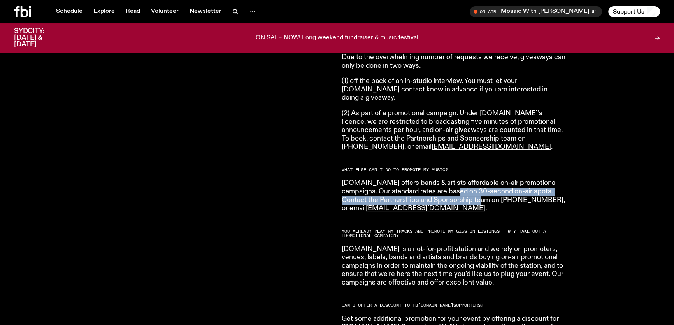
click at [458, 179] on p "fbi.radio offers bands & artists affordable on-air promotional campaigns. Our s…" at bounding box center [454, 195] width 224 height 33
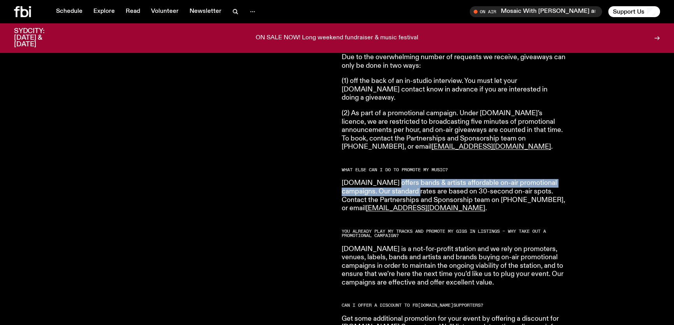
click at [425, 179] on p "fbi.radio offers bands & artists affordable on-air promotional campaigns. Our s…" at bounding box center [454, 195] width 224 height 33
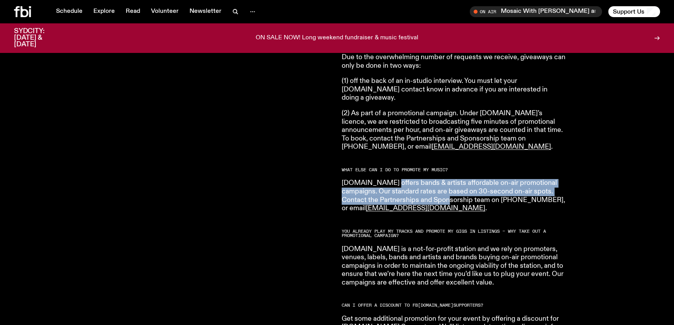
click at [425, 179] on p "fbi.radio offers bands & artists affordable on-air promotional campaigns. Our s…" at bounding box center [454, 195] width 224 height 33
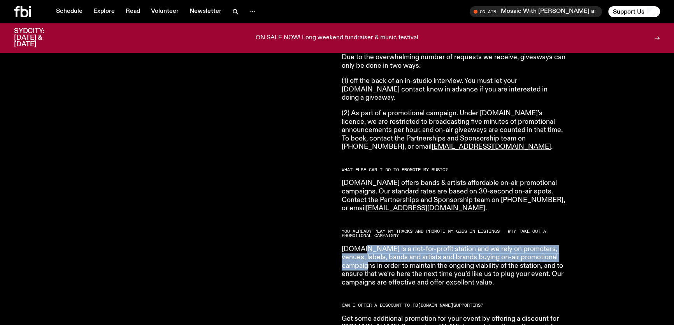
click at [389, 245] on p "fbi.radio is a not-for-profit station and we rely on promoters, venues, labels,…" at bounding box center [454, 266] width 224 height 42
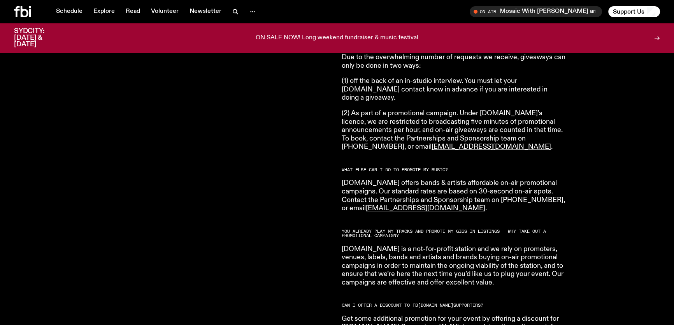
click at [389, 245] on p "fbi.radio is a not-for-profit station and we rely on promoters, venues, labels,…" at bounding box center [454, 266] width 224 height 42
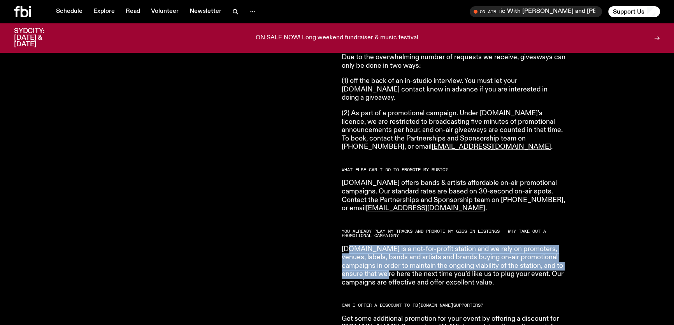
click at [399, 248] on p "fbi.radio is a not-for-profit station and we rely on promoters, venues, labels,…" at bounding box center [454, 266] width 224 height 42
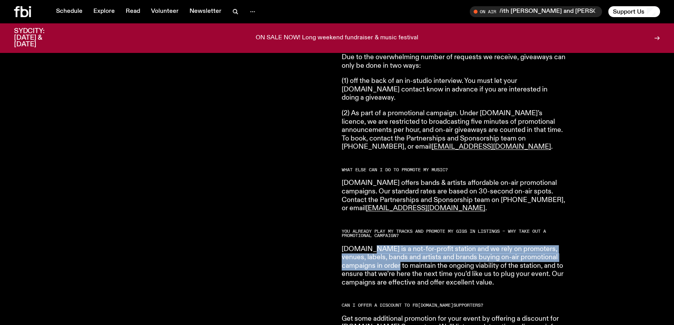
click at [410, 245] on p "fbi.radio is a not-for-profit station and we rely on promoters, venues, labels,…" at bounding box center [454, 266] width 224 height 42
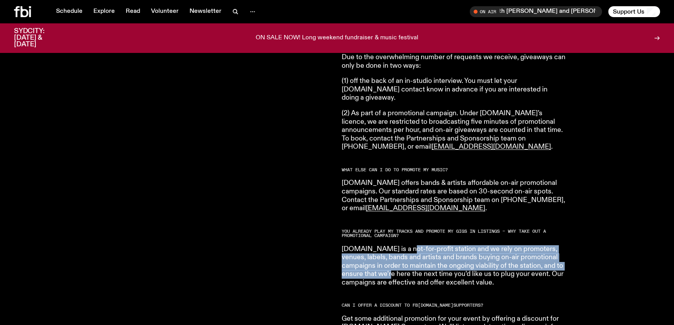
click at [404, 246] on p "fbi.radio is a not-for-profit station and we rely on promoters, venues, labels,…" at bounding box center [454, 266] width 224 height 42
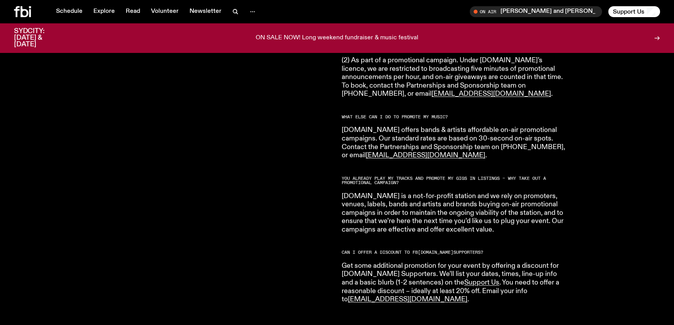
scroll to position [1317, 0]
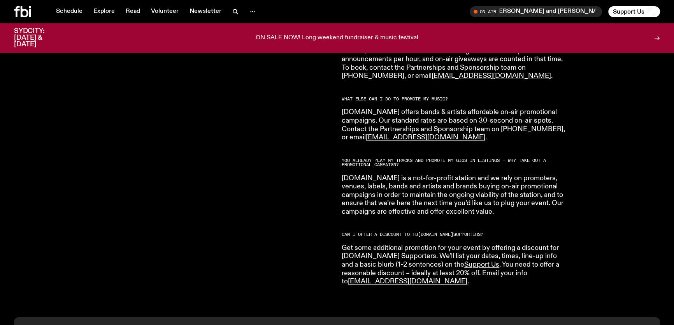
click at [355, 244] on p "Get some additional promotion for your event by offering a discount for fbi.rad…" at bounding box center [454, 265] width 224 height 42
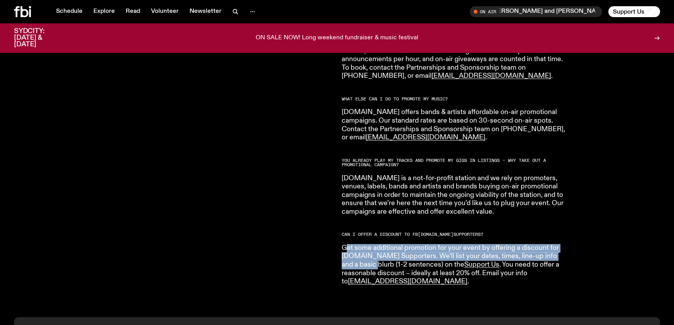
click at [355, 244] on p "Get some additional promotion for your event by offering a discount for fbi.rad…" at bounding box center [454, 265] width 224 height 42
click at [344, 244] on p "Get some additional promotion for your event by offering a discount for fbi.rad…" at bounding box center [454, 265] width 224 height 42
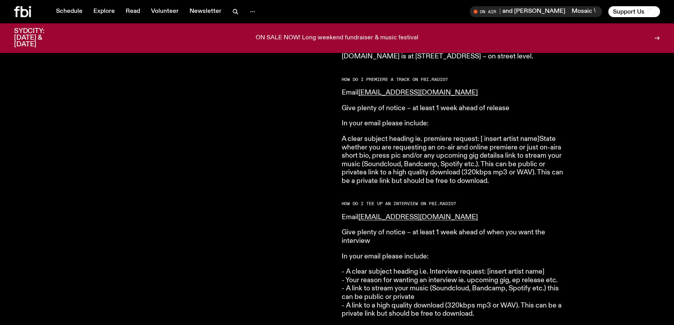
scroll to position [715, 0]
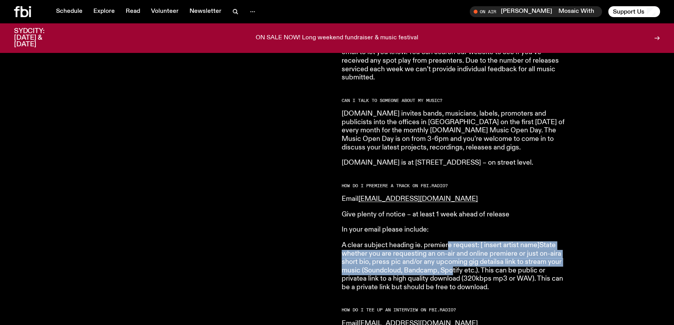
click at [454, 261] on p "A clear subject heading ie. premiere request: [ insert artist name]State whethe…" at bounding box center [454, 266] width 224 height 51
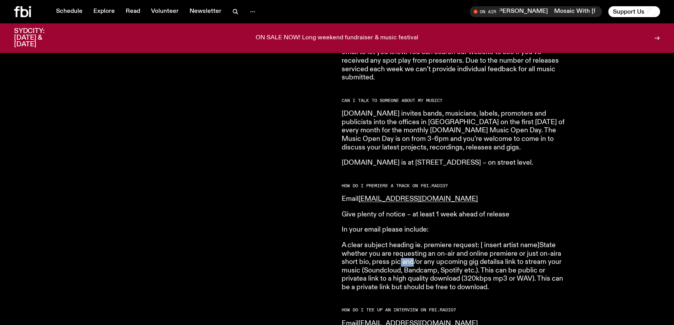
click at [424, 261] on p "A clear subject heading ie. premiere request: [ insert artist name]State whethe…" at bounding box center [454, 266] width 224 height 51
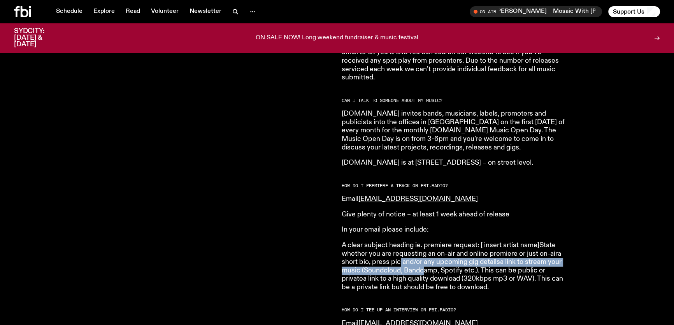
click at [424, 261] on p "A clear subject heading ie. premiere request: [ insert artist name]State whethe…" at bounding box center [454, 266] width 224 height 51
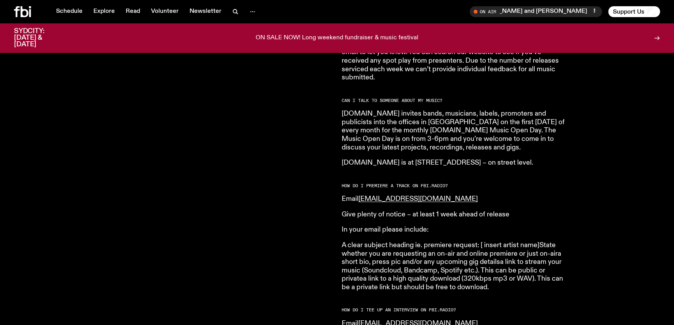
drag, startPoint x: 404, startPoint y: 207, endPoint x: 428, endPoint y: 228, distance: 31.7
click at [428, 227] on article "HOW DO I SUBMIT MUSIC TO FBi.radio? Please submit your music to music@fbiradio.…" at bounding box center [454, 246] width 224 height 1283
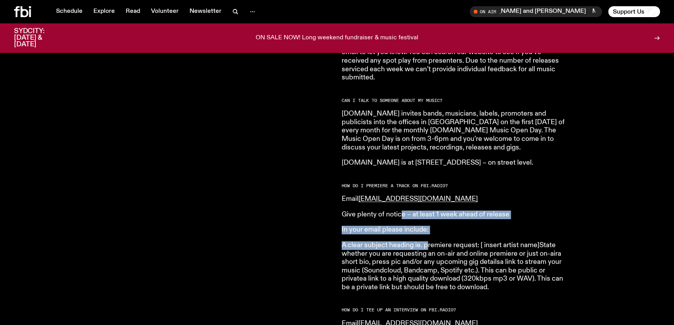
click at [428, 228] on article "HOW DO I SUBMIT MUSIC TO FBi.radio? Please submit your music to music@fbiradio.…" at bounding box center [454, 246] width 224 height 1283
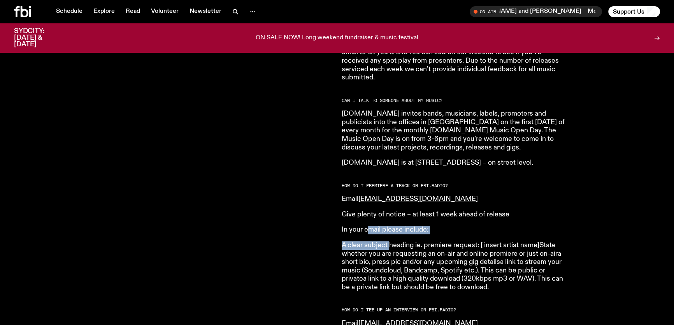
drag, startPoint x: 366, startPoint y: 218, endPoint x: 397, endPoint y: 245, distance: 41.1
click at [397, 245] on article "HOW DO I SUBMIT MUSIC TO FBi.radio? Please submit your music to music@fbiradio.…" at bounding box center [454, 246] width 224 height 1283
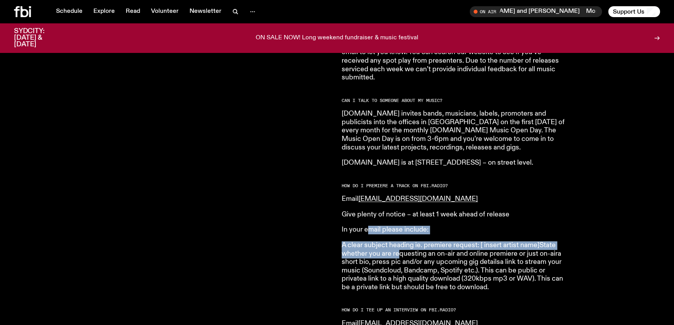
click at [397, 245] on p "A clear subject heading ie. premiere request: [ insert artist name]State whethe…" at bounding box center [454, 266] width 224 height 51
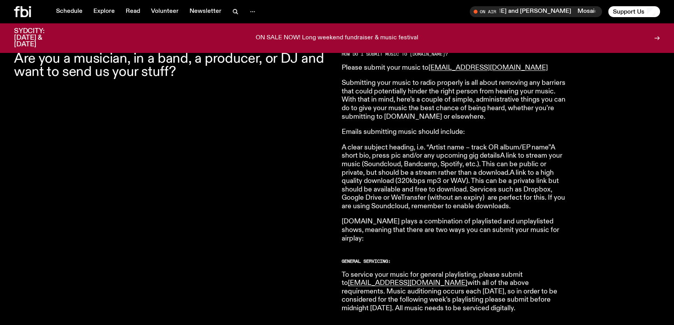
scroll to position [255, 0]
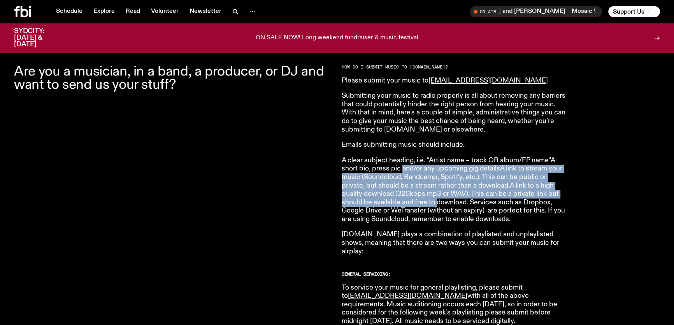
drag, startPoint x: 429, startPoint y: 193, endPoint x: 436, endPoint y: 200, distance: 9.9
click at [436, 200] on p "A clear subject heading, i.e. “Artist name – track OR album/EP name”A short bio…" at bounding box center [454, 189] width 224 height 67
drag, startPoint x: 408, startPoint y: 173, endPoint x: 420, endPoint y: 202, distance: 31.9
click at [420, 202] on p "A clear subject heading, i.e. “Artist name – track OR album/EP name”A short bio…" at bounding box center [454, 189] width 224 height 67
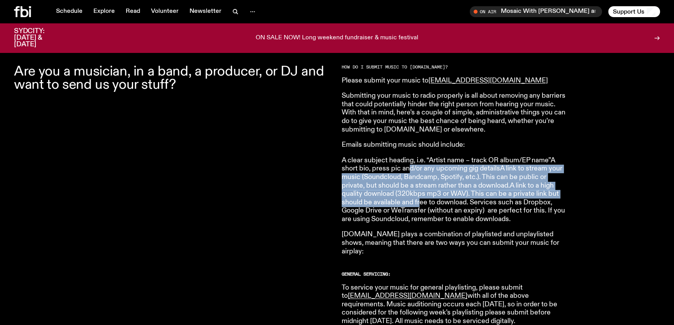
click at [420, 202] on p "A clear subject heading, i.e. “Artist name – track OR album/EP name”A short bio…" at bounding box center [454, 189] width 224 height 67
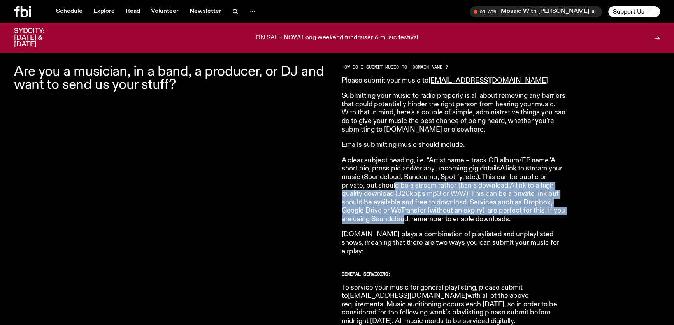
drag, startPoint x: 396, startPoint y: 183, endPoint x: 405, endPoint y: 220, distance: 37.3
click at [405, 220] on p "A clear subject heading, i.e. “Artist name – track OR album/EP name”A short bio…" at bounding box center [454, 189] width 224 height 67
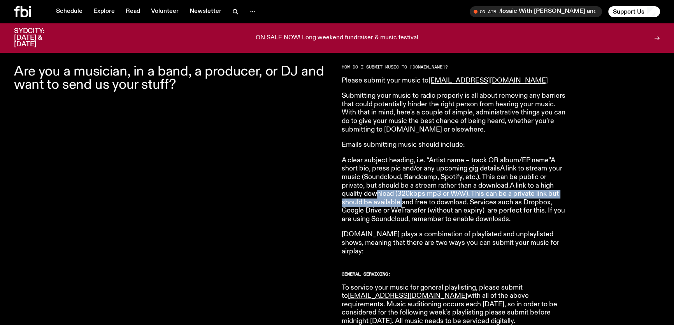
drag, startPoint x: 382, startPoint y: 209, endPoint x: 403, endPoint y: 201, distance: 22.6
click at [403, 201] on p "A clear subject heading, i.e. “Artist name – track OR album/EP name”A short bio…" at bounding box center [454, 189] width 224 height 67
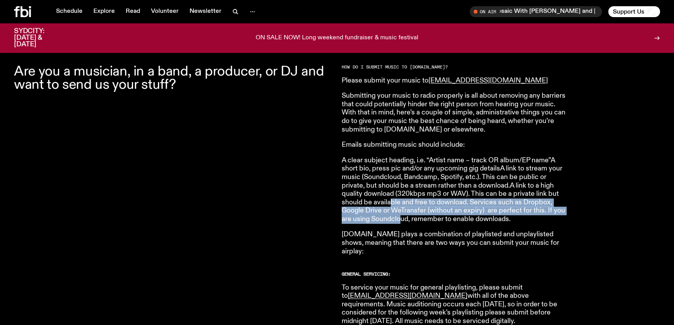
drag, startPoint x: 390, startPoint y: 199, endPoint x: 400, endPoint y: 220, distance: 23.5
click at [400, 220] on p "A clear subject heading, i.e. “Artist name – track OR album/EP name”A short bio…" at bounding box center [454, 189] width 224 height 67
click at [400, 221] on p "A clear subject heading, i.e. “Artist name – track OR album/EP name”A short bio…" at bounding box center [454, 189] width 224 height 67
click at [421, 195] on p "A clear subject heading, i.e. “Artist name – track OR album/EP name”A short bio…" at bounding box center [454, 189] width 224 height 67
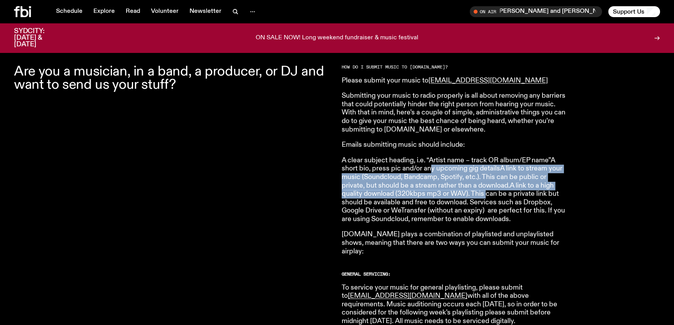
drag, startPoint x: 432, startPoint y: 165, endPoint x: 485, endPoint y: 197, distance: 62.3
click at [485, 197] on p "A clear subject heading, i.e. “Artist name – track OR album/EP name”A short bio…" at bounding box center [454, 189] width 224 height 67
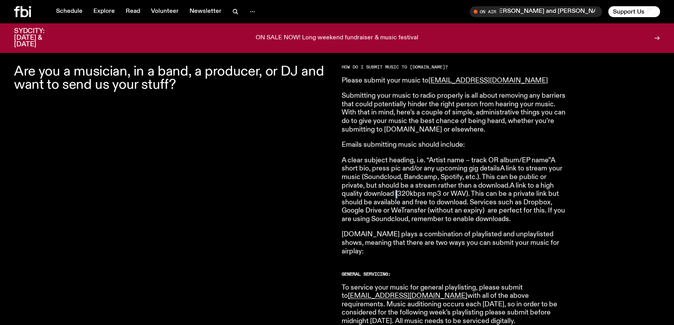
drag, startPoint x: 396, startPoint y: 190, endPoint x: 405, endPoint y: 202, distance: 14.8
click at [405, 202] on p "A clear subject heading, i.e. “Artist name – track OR album/EP name”A short bio…" at bounding box center [454, 189] width 224 height 67
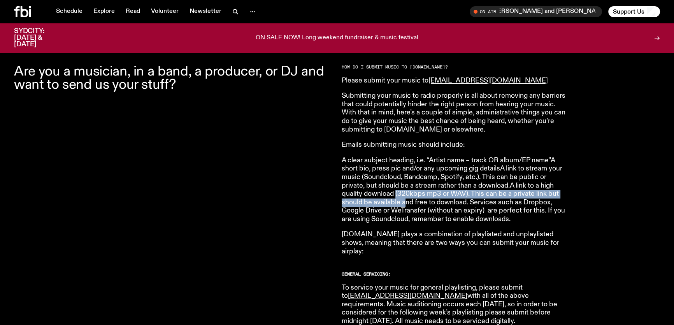
drag, startPoint x: 405, startPoint y: 202, endPoint x: 400, endPoint y: 200, distance: 5.6
click at [405, 202] on p "A clear subject heading, i.e. “Artist name – track OR album/EP name”A short bio…" at bounding box center [454, 189] width 224 height 67
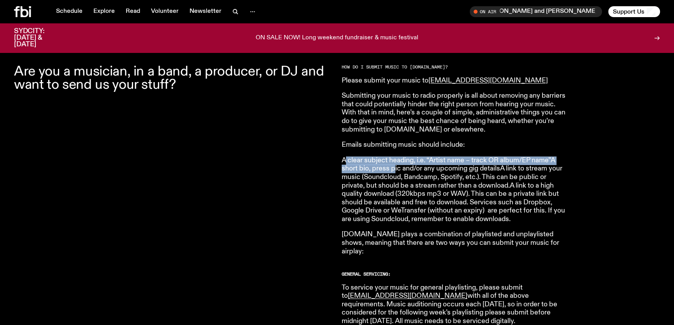
drag, startPoint x: 346, startPoint y: 159, endPoint x: 394, endPoint y: 170, distance: 48.8
click at [394, 170] on p "A clear subject heading, i.e. “Artist name – track OR album/EP name”A short bio…" at bounding box center [454, 189] width 224 height 67
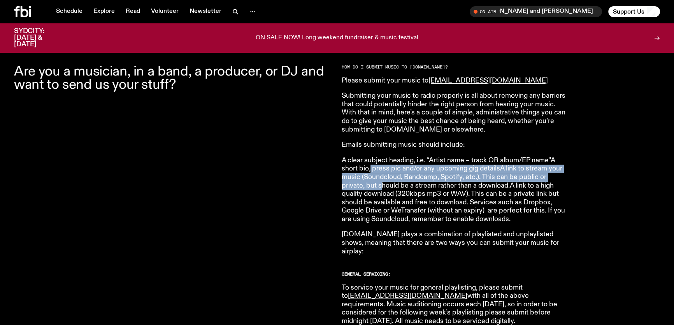
drag, startPoint x: 370, startPoint y: 170, endPoint x: 383, endPoint y: 186, distance: 20.2
click at [383, 186] on p "A clear subject heading, i.e. “Artist name – track OR album/EP name”A short bio…" at bounding box center [454, 189] width 224 height 67
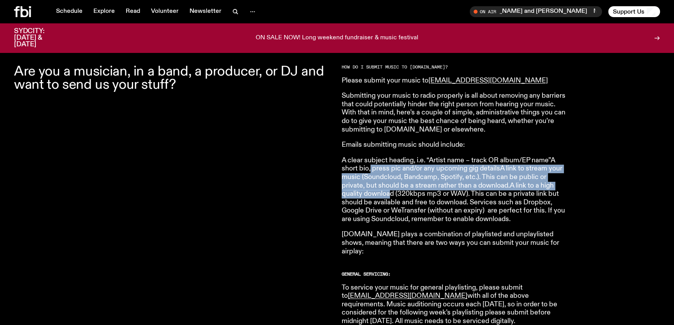
drag, startPoint x: 383, startPoint y: 183, endPoint x: 389, endPoint y: 194, distance: 13.2
click at [389, 194] on p "A clear subject heading, i.e. “Artist name – track OR album/EP name”A short bio…" at bounding box center [454, 189] width 224 height 67
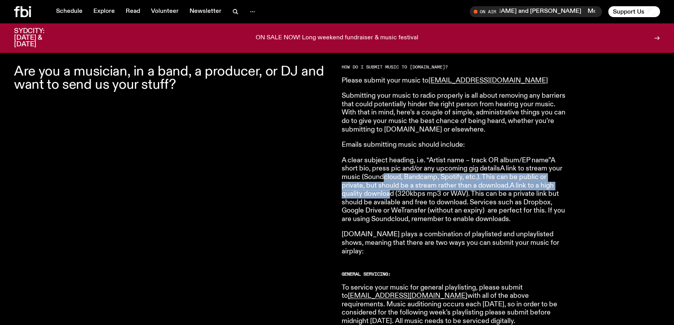
drag, startPoint x: 384, startPoint y: 177, endPoint x: 389, endPoint y: 194, distance: 17.5
click at [389, 194] on p "A clear subject heading, i.e. “Artist name – track OR album/EP name”A short bio…" at bounding box center [454, 189] width 224 height 67
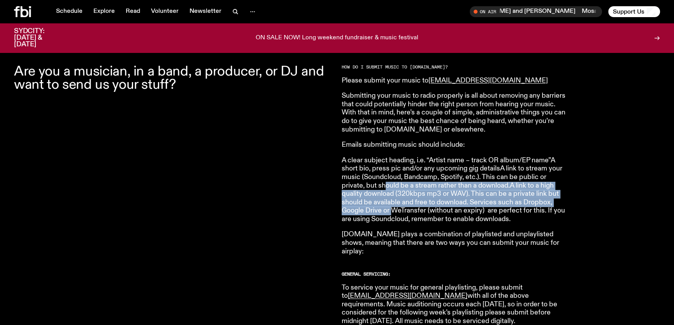
drag, startPoint x: 385, startPoint y: 183, endPoint x: 394, endPoint y: 209, distance: 28.2
click at [394, 209] on p "A clear subject heading, i.e. “Artist name – track OR album/EP name”A short bio…" at bounding box center [454, 189] width 224 height 67
click at [392, 157] on p "A clear subject heading, i.e. “Artist name – track OR album/EP name”A short bio…" at bounding box center [454, 189] width 224 height 67
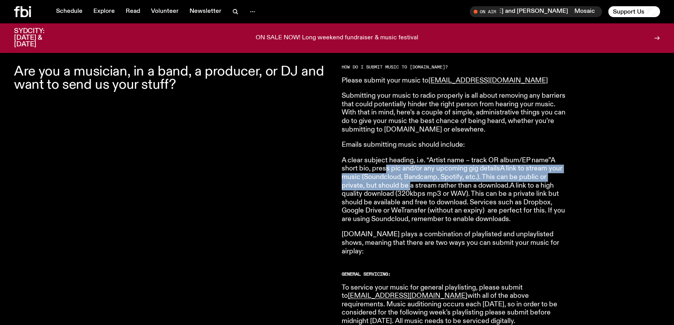
drag, startPoint x: 385, startPoint y: 169, endPoint x: 417, endPoint y: 194, distance: 41.0
click at [417, 194] on p "A clear subject heading, i.e. “Artist name – track OR album/EP name”A short bio…" at bounding box center [454, 189] width 224 height 67
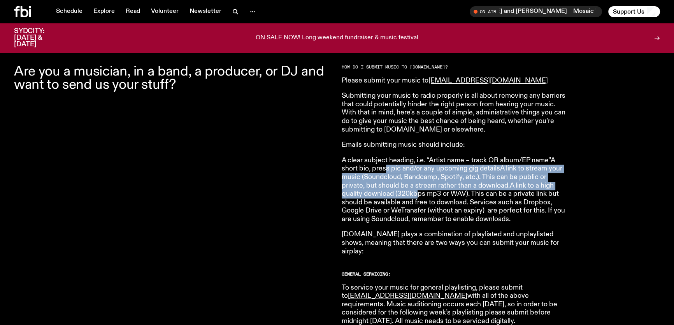
click at [417, 195] on p "A clear subject heading, i.e. “Artist name – track OR album/EP name”A short bio…" at bounding box center [454, 189] width 224 height 67
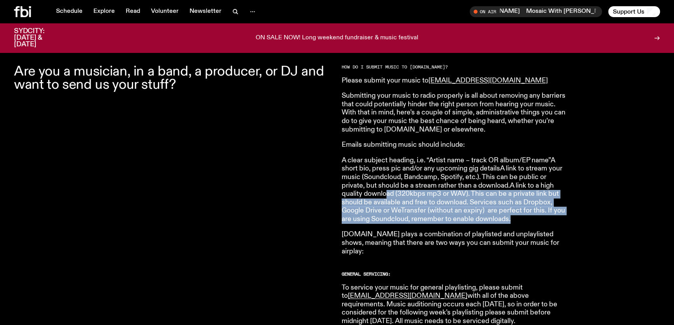
drag, startPoint x: 531, startPoint y: 218, endPoint x: 388, endPoint y: 198, distance: 145.0
click at [388, 198] on p "A clear subject heading, i.e. “Artist name – track OR album/EP name”A short bio…" at bounding box center [454, 189] width 224 height 67
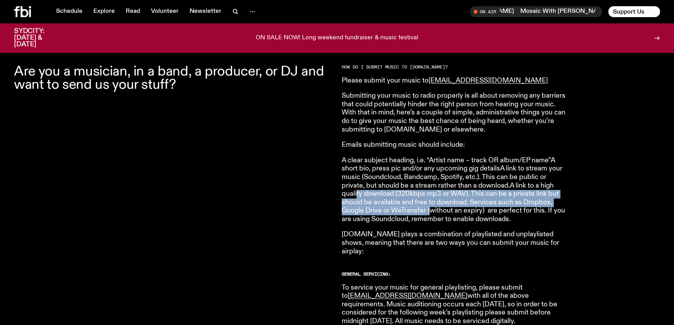
drag, startPoint x: 357, startPoint y: 193, endPoint x: 430, endPoint y: 211, distance: 74.9
click at [430, 211] on p "A clear subject heading, i.e. “Artist name – track OR album/EP name”A short bio…" at bounding box center [454, 189] width 224 height 67
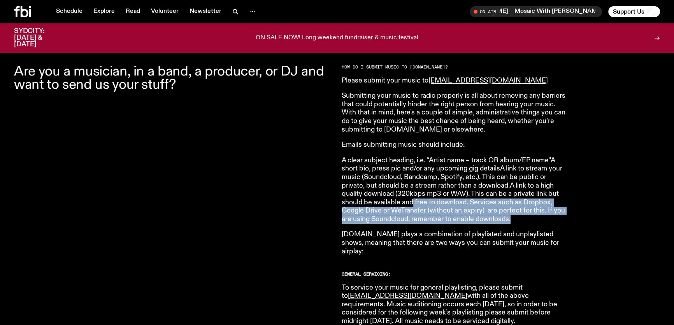
drag, startPoint x: 530, startPoint y: 215, endPoint x: 405, endPoint y: 199, distance: 126.1
click at [406, 199] on p "A clear subject heading, i.e. “Artist name – track OR album/EP name”A short bio…" at bounding box center [454, 189] width 224 height 67
click at [405, 199] on p "A clear subject heading, i.e. “Artist name – track OR album/EP name”A short bio…" at bounding box center [454, 189] width 224 height 67
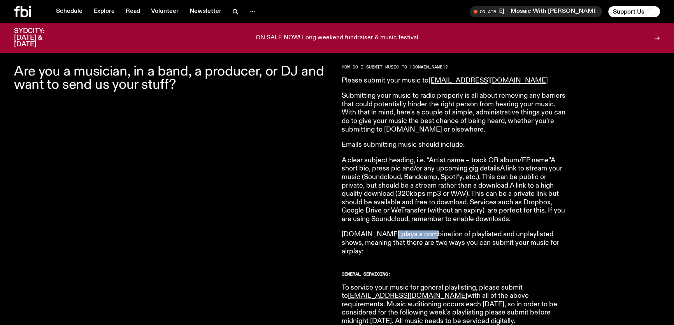
drag, startPoint x: 373, startPoint y: 232, endPoint x: 444, endPoint y: 237, distance: 70.6
click at [444, 237] on p "fbi.radio plays a combination of playlisted and unplaylisted shows, meaning tha…" at bounding box center [454, 242] width 224 height 25
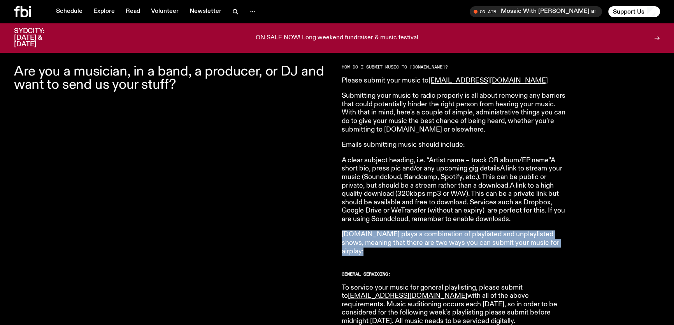
click at [404, 236] on p "fbi.radio plays a combination of playlisted and unplaylisted shows, meaning tha…" at bounding box center [454, 242] width 224 height 25
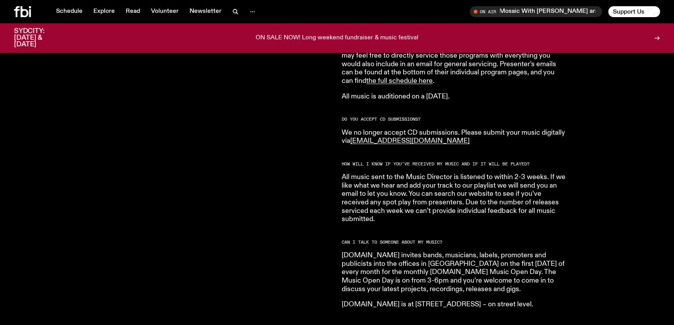
scroll to position [503, 0]
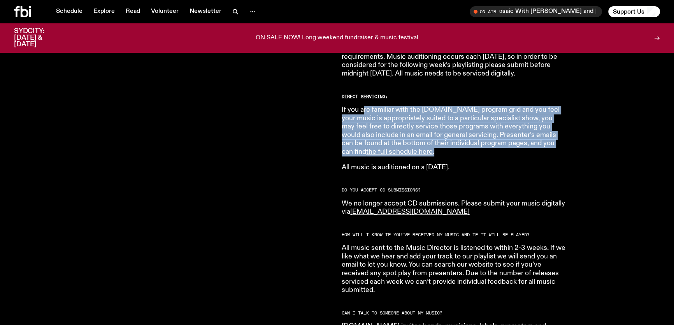
drag, startPoint x: 436, startPoint y: 146, endPoint x: 363, endPoint y: 105, distance: 84.0
click at [363, 106] on p "If you are familiar with the fbi.radio program grid and you feel your music is …" at bounding box center [454, 131] width 224 height 51
drag, startPoint x: 486, startPoint y: 160, endPoint x: 309, endPoint y: 102, distance: 185.4
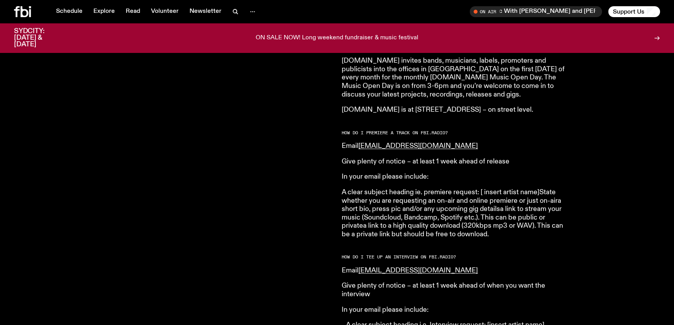
scroll to position [786, 0]
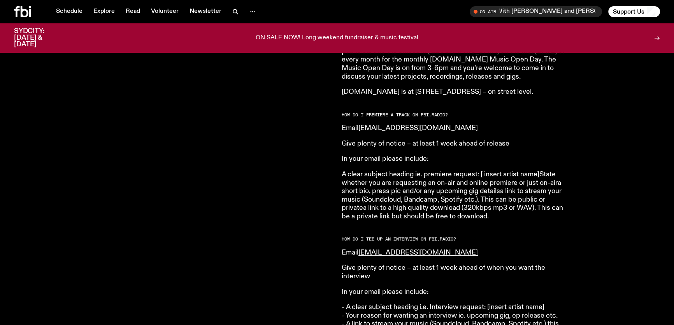
click at [501, 264] on p "Give plenty of notice – at least 1 week ahead of when you want the interview" at bounding box center [454, 272] width 224 height 17
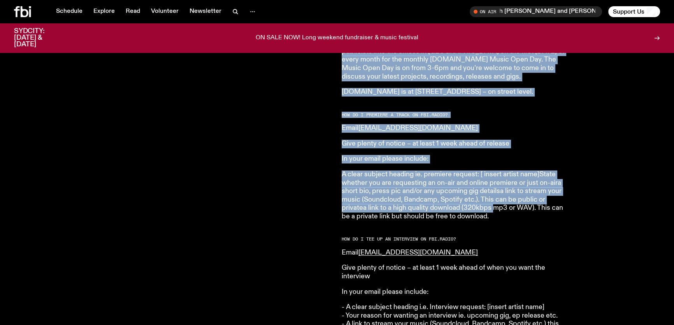
drag, startPoint x: 467, startPoint y: 197, endPoint x: 336, endPoint y: 159, distance: 136.5
click at [336, 159] on div "Are you a musician, in a band, a producer, or DJ and want to send us your stuff…" at bounding box center [337, 186] width 674 height 1323
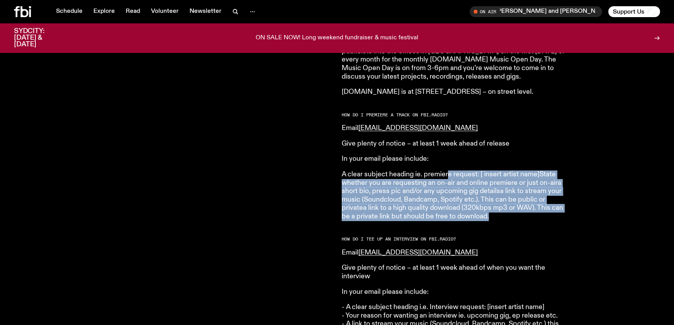
drag, startPoint x: 450, startPoint y: 168, endPoint x: 496, endPoint y: 209, distance: 62.3
click at [496, 209] on p "A clear subject heading ie. premiere request: [ insert artist name]State whethe…" at bounding box center [454, 195] width 224 height 51
click at [497, 209] on p "A clear subject heading ie. premiere request: [ insert artist name]State whethe…" at bounding box center [454, 195] width 224 height 51
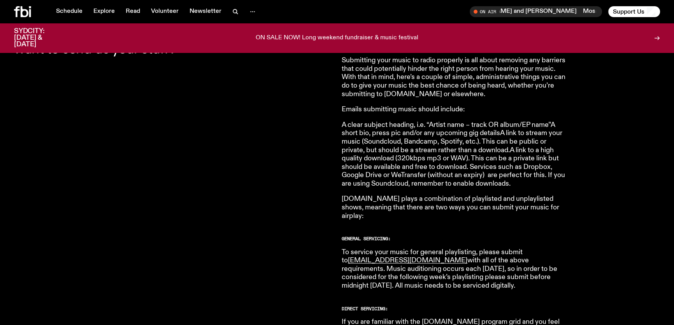
scroll to position [184, 0]
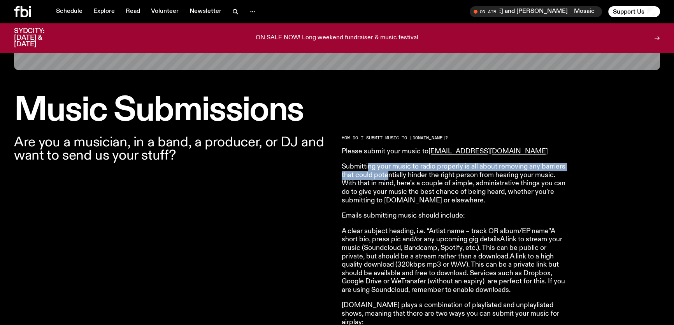
drag, startPoint x: 371, startPoint y: 165, endPoint x: 389, endPoint y: 179, distance: 22.3
click at [389, 178] on p "Submitting your music to radio properly is all about removing any barriers that…" at bounding box center [454, 184] width 224 height 42
click at [390, 179] on p "Submitting your music to radio properly is all about removing any barriers that…" at bounding box center [454, 184] width 224 height 42
click at [361, 245] on p "A clear subject heading, i.e. “Artist name – track OR album/EP name”A short bio…" at bounding box center [454, 260] width 224 height 67
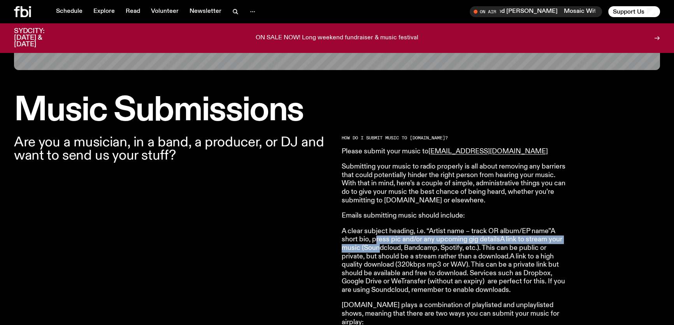
drag, startPoint x: 376, startPoint y: 237, endPoint x: 382, endPoint y: 255, distance: 18.7
click at [382, 255] on p "A clear subject heading, i.e. “Artist name – track OR album/EP name”A short bio…" at bounding box center [454, 260] width 224 height 67
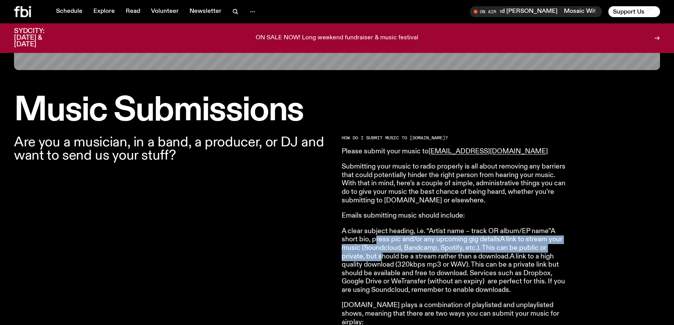
click at [382, 255] on p "A clear subject heading, i.e. “Artist name – track OR album/EP name”A short bio…" at bounding box center [454, 260] width 224 height 67
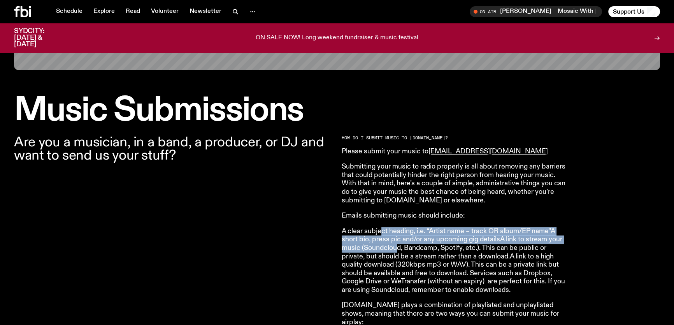
drag, startPoint x: 382, startPoint y: 234, endPoint x: 398, endPoint y: 246, distance: 20.2
click at [398, 246] on p "A clear subject heading, i.e. “Artist name – track OR album/EP name”A short bio…" at bounding box center [454, 260] width 224 height 67
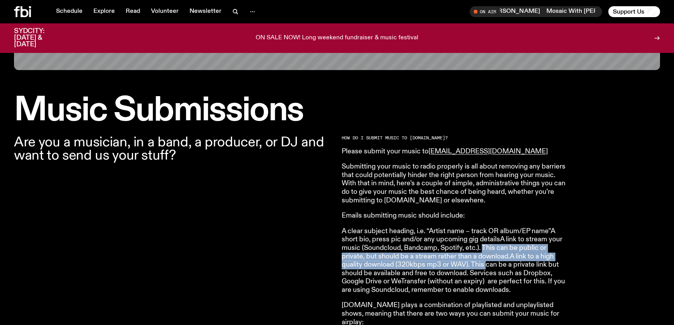
drag, startPoint x: 486, startPoint y: 252, endPoint x: 487, endPoint y: 261, distance: 9.3
click at [487, 261] on p "A clear subject heading, i.e. “Artist name – track OR album/EP name”A short bio…" at bounding box center [454, 260] width 224 height 67
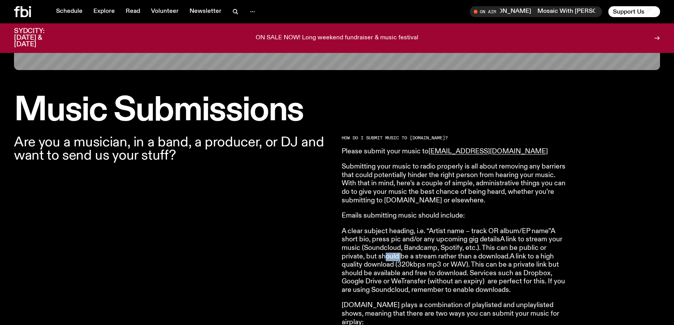
drag, startPoint x: 383, startPoint y: 253, endPoint x: 401, endPoint y: 260, distance: 19.9
click at [401, 260] on p "A clear subject heading, i.e. “Artist name – track OR album/EP name”A short bio…" at bounding box center [454, 260] width 224 height 67
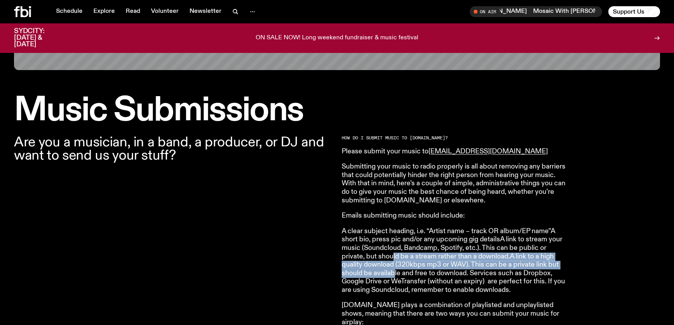
drag, startPoint x: 391, startPoint y: 257, endPoint x: 395, endPoint y: 270, distance: 13.3
click at [395, 270] on p "A clear subject heading, i.e. “Artist name – track OR album/EP name”A short bio…" at bounding box center [454, 260] width 224 height 67
drag, startPoint x: 394, startPoint y: 259, endPoint x: 402, endPoint y: 275, distance: 17.4
click at [402, 275] on p "A clear subject heading, i.e. “Artist name – track OR album/EP name”A short bio…" at bounding box center [454, 260] width 224 height 67
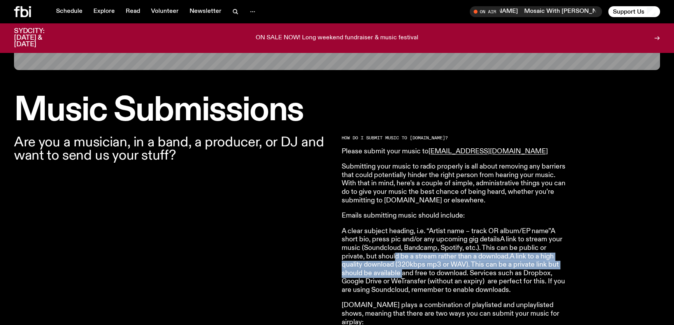
click at [402, 275] on p "A clear subject heading, i.e. “Artist name – track OR album/EP name”A short bio…" at bounding box center [454, 260] width 224 height 67
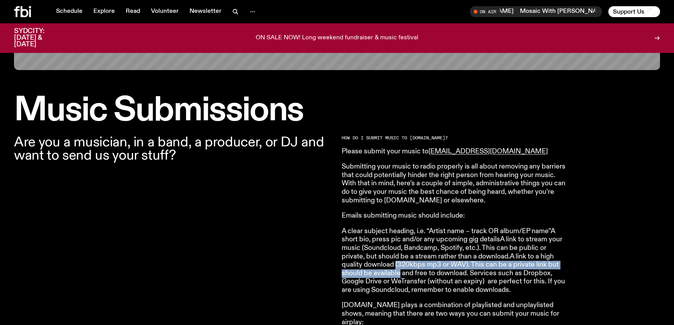
click at [399, 275] on p "A clear subject heading, i.e. “Artist name – track OR album/EP name”A short bio…" at bounding box center [454, 260] width 224 height 67
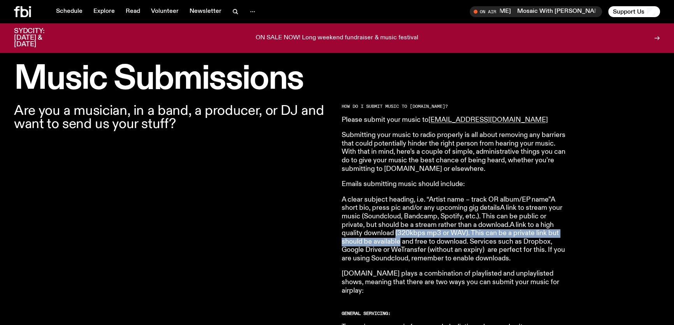
scroll to position [220, 0]
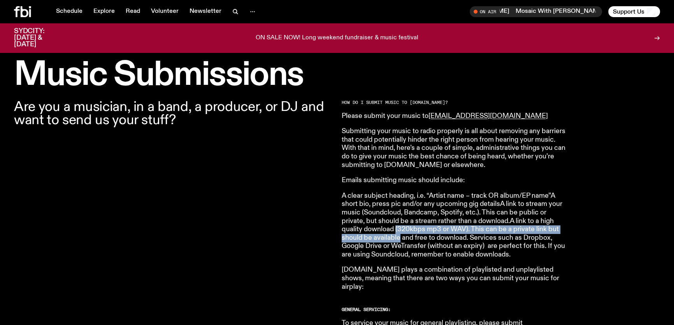
click at [408, 241] on p "A clear subject heading, i.e. “Artist name – track OR album/EP name”A short bio…" at bounding box center [454, 225] width 224 height 67
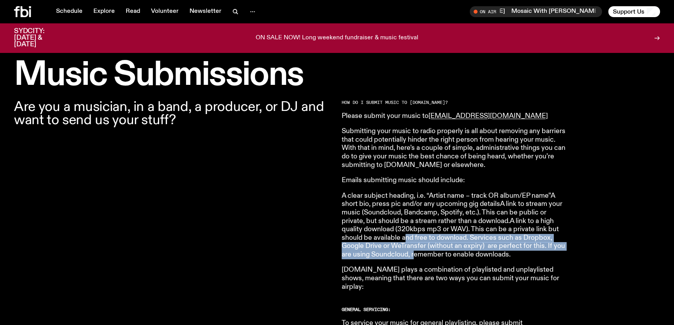
drag, startPoint x: 405, startPoint y: 237, endPoint x: 415, endPoint y: 251, distance: 17.5
click at [415, 251] on p "A clear subject heading, i.e. “Artist name – track OR album/EP name”A short bio…" at bounding box center [454, 225] width 224 height 67
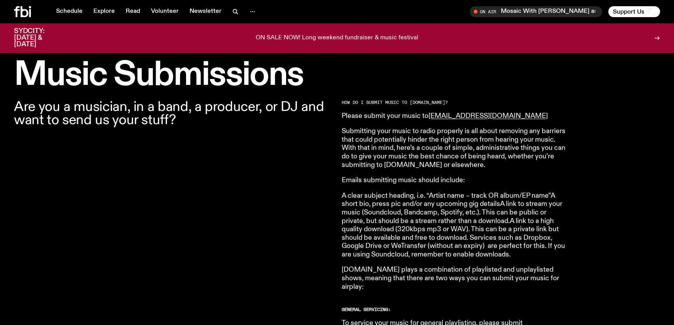
scroll to position [291, 0]
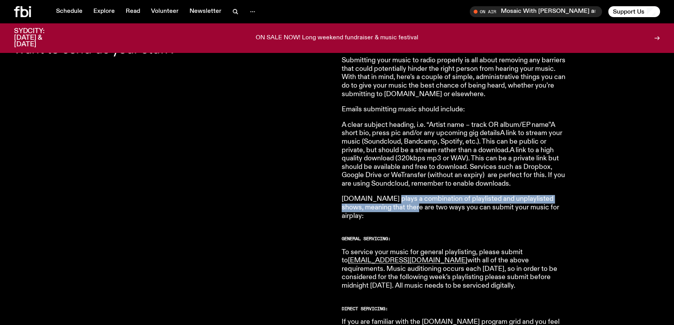
drag, startPoint x: 382, startPoint y: 200, endPoint x: 408, endPoint y: 210, distance: 27.5
click at [408, 210] on p "fbi.radio plays a combination of playlisted and unplaylisted shows, meaning tha…" at bounding box center [454, 207] width 224 height 25
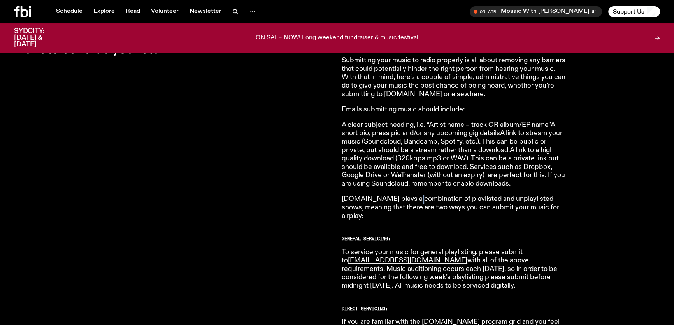
click at [411, 204] on p "fbi.radio plays a combination of playlisted and unplaylisted shows, meaning tha…" at bounding box center [454, 207] width 224 height 25
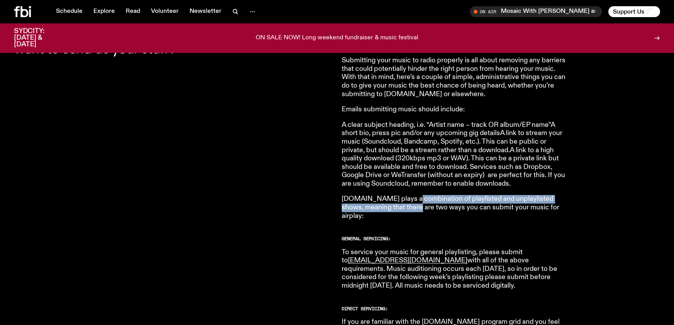
click at [411, 205] on p "fbi.radio plays a combination of playlisted and unplaylisted shows, meaning tha…" at bounding box center [454, 207] width 224 height 25
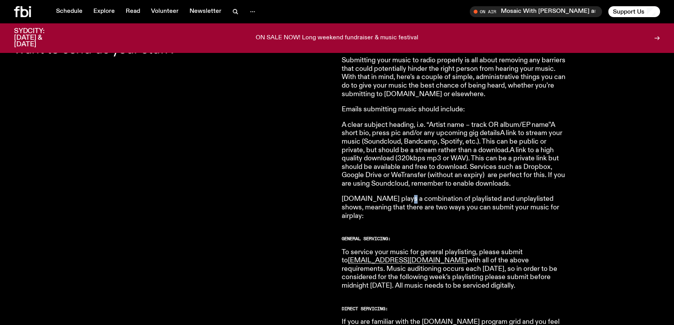
click at [409, 200] on p "fbi.radio plays a combination of playlisted and unplaylisted shows, meaning tha…" at bounding box center [454, 207] width 224 height 25
click at [411, 201] on p "fbi.radio plays a combination of playlisted and unplaylisted shows, meaning tha…" at bounding box center [454, 207] width 224 height 25
click at [425, 202] on p "fbi.radio plays a combination of playlisted and unplaylisted shows, meaning tha…" at bounding box center [454, 207] width 224 height 25
click at [450, 251] on p "To service your music for general playlisting, please submit to music@fbiradio.…" at bounding box center [454, 269] width 224 height 42
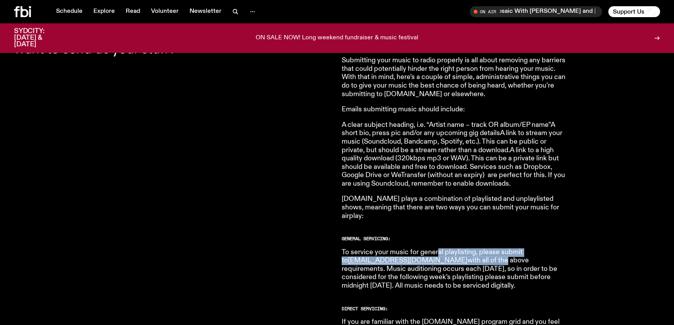
click at [450, 251] on p "To service your music for general playlisting, please submit to music@fbiradio.…" at bounding box center [454, 269] width 224 height 42
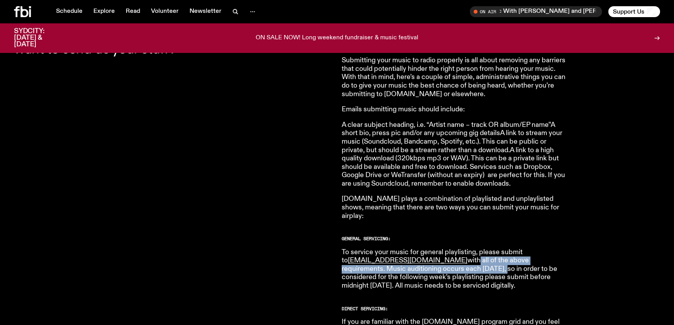
click at [446, 264] on p "To service your music for general playlisting, please submit to music@fbiradio.…" at bounding box center [454, 269] width 224 height 42
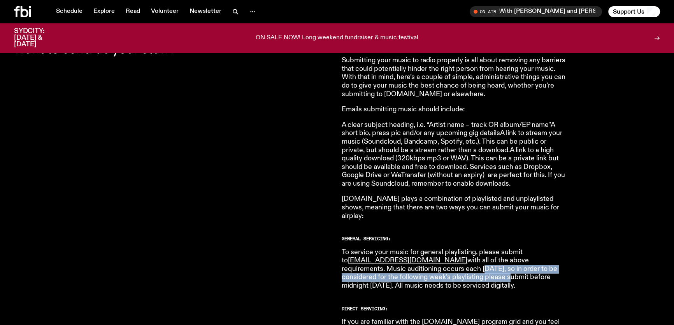
click at [440, 269] on p "To service your music for general playlisting, please submit to music@fbiradio.…" at bounding box center [454, 269] width 224 height 42
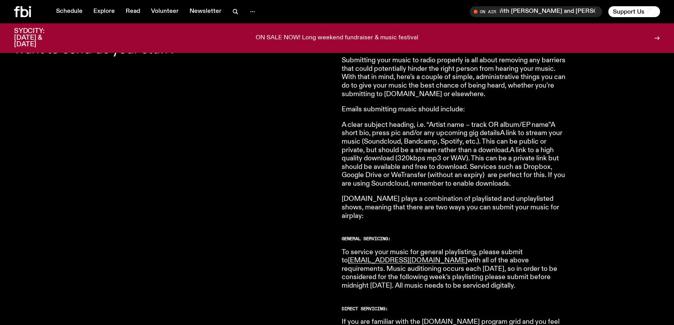
click at [413, 261] on p "To service your music for general playlisting, please submit to music@fbiradio.…" at bounding box center [454, 269] width 224 height 42
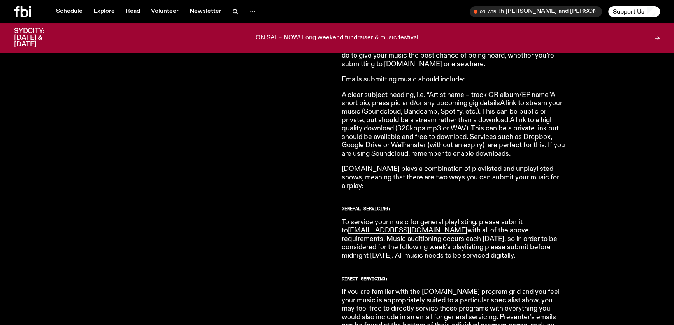
scroll to position [326, 0]
